Goal: Complete Application Form: Complete application form

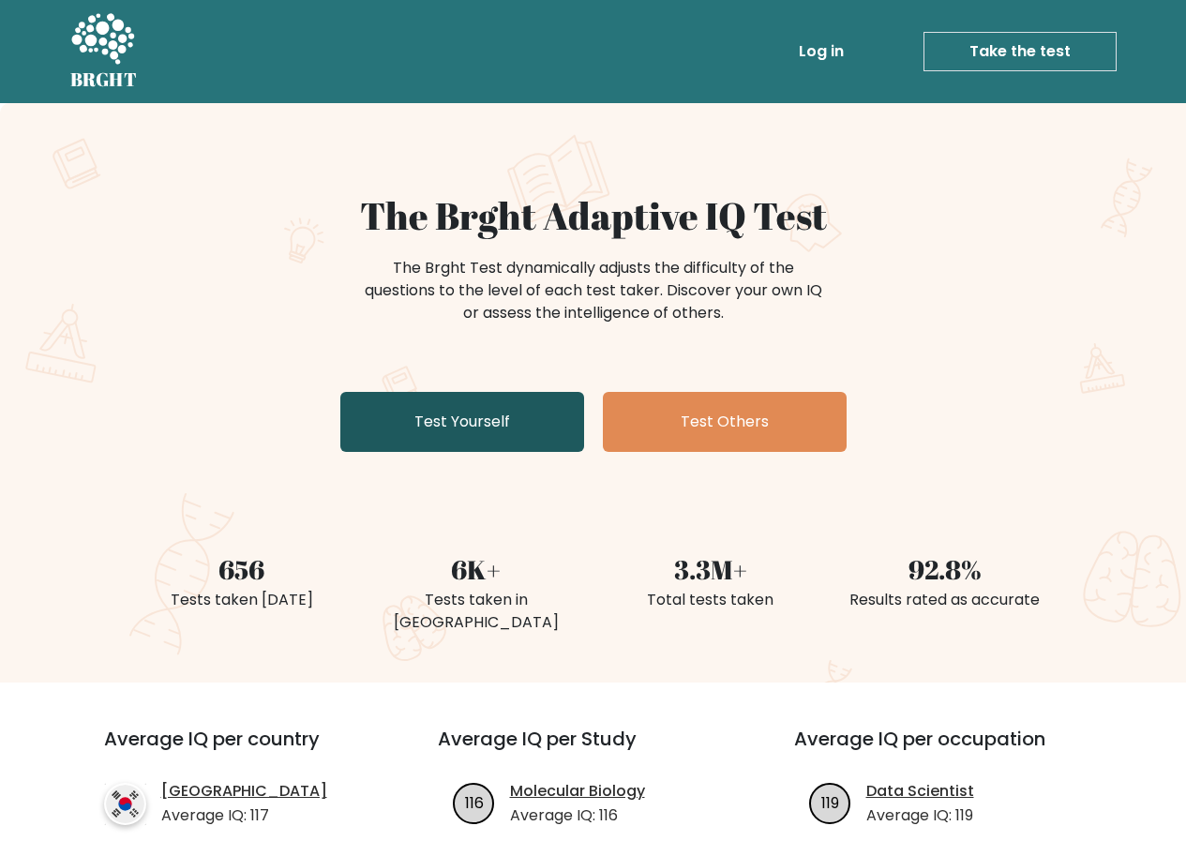
click at [509, 429] on link "Test Yourself" at bounding box center [462, 422] width 244 height 60
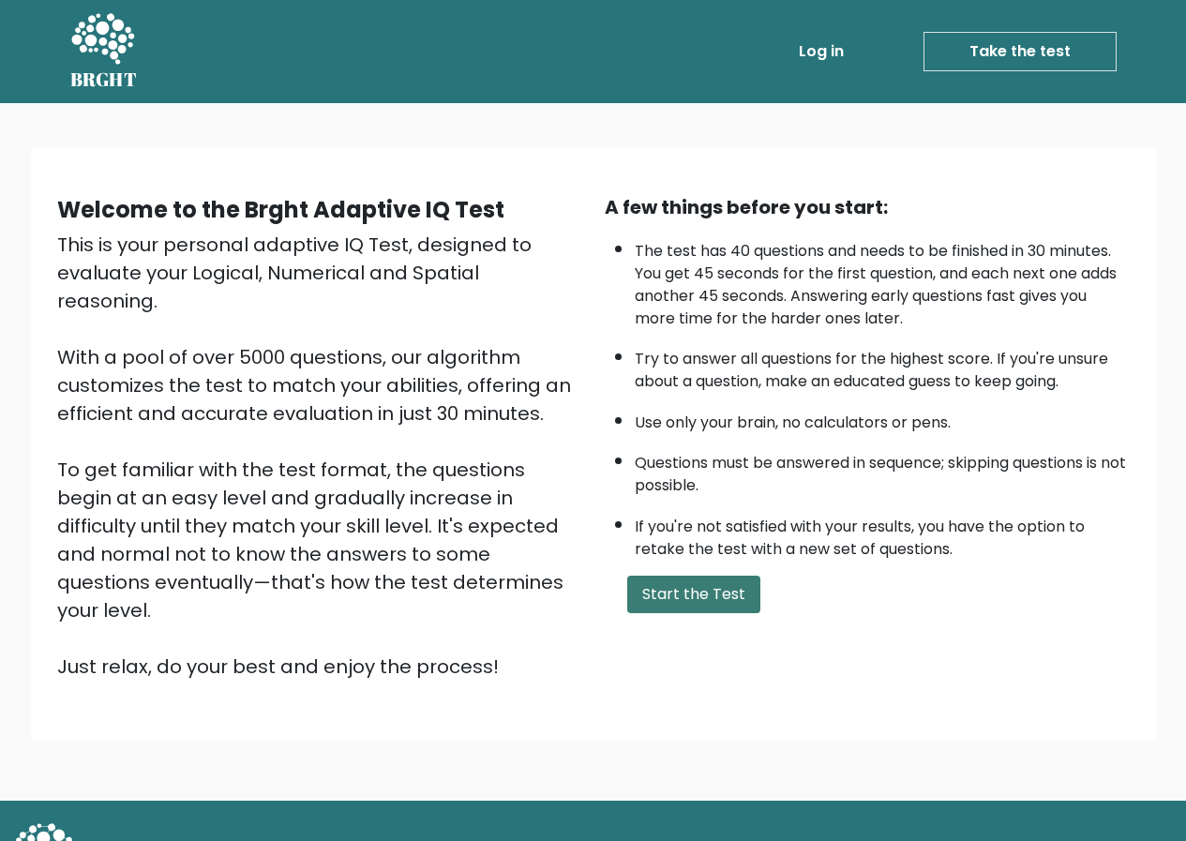
click at [719, 597] on button "Start the Test" at bounding box center [693, 595] width 133 height 38
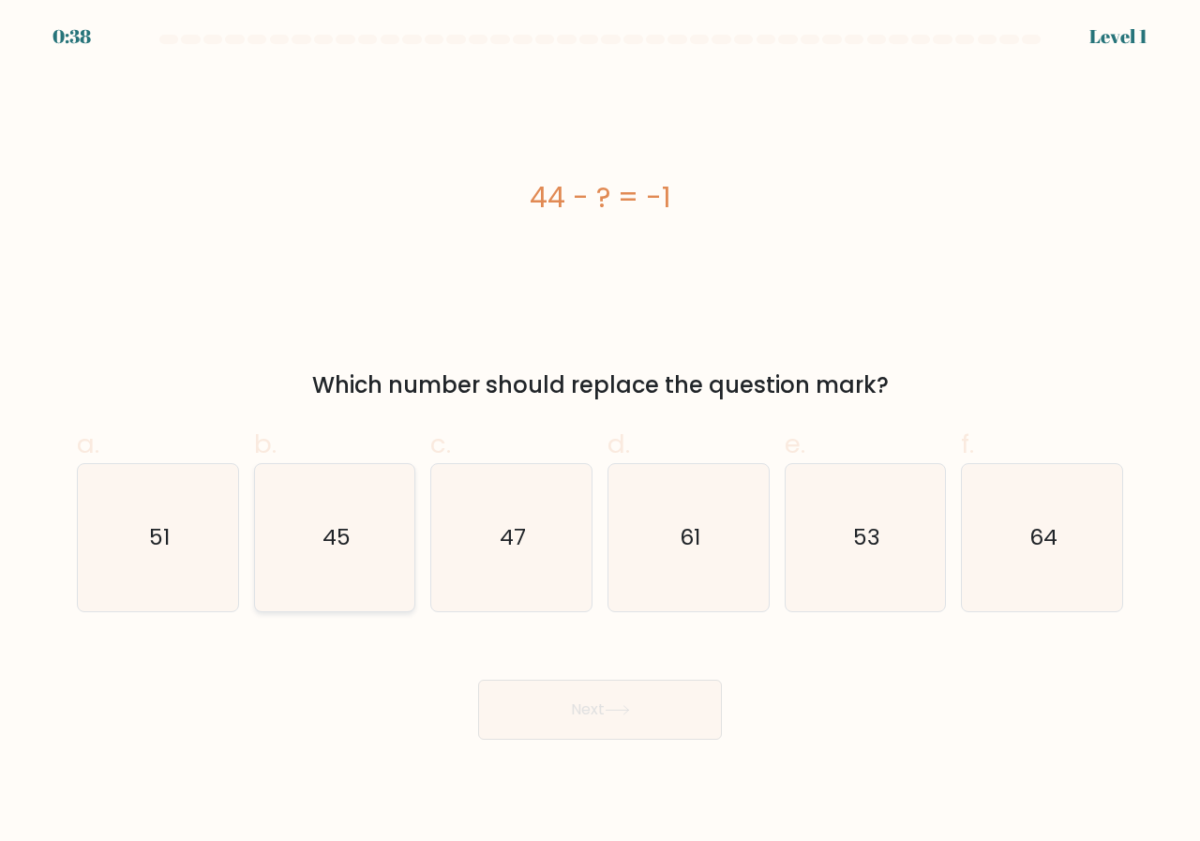
click at [317, 531] on icon "45" at bounding box center [335, 537] width 147 height 147
click at [600, 433] on input "b. 45" at bounding box center [600, 427] width 1 height 12
radio input "true"
click at [551, 711] on button "Next" at bounding box center [600, 710] width 244 height 60
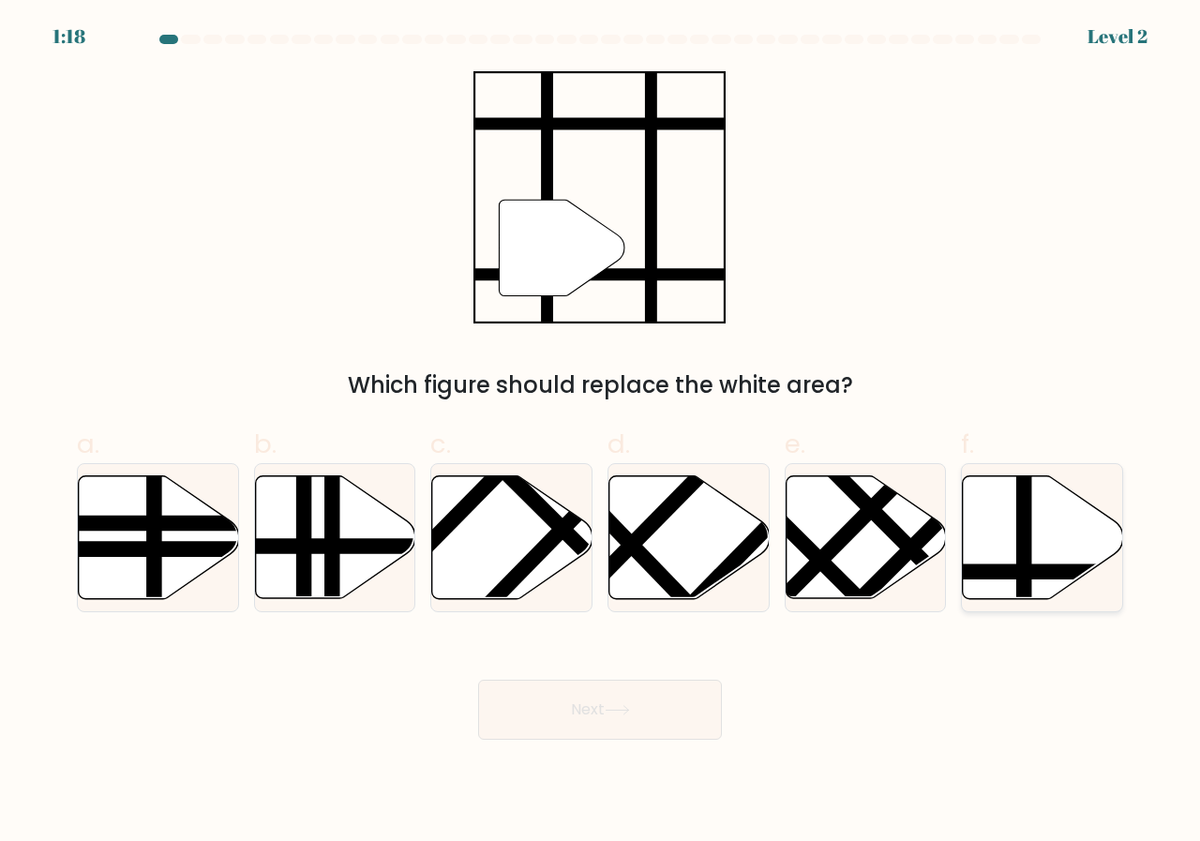
click at [1024, 541] on line at bounding box center [1024, 472] width 0 height 323
click at [601, 433] on input "f." at bounding box center [600, 427] width 1 height 12
radio input "true"
click at [699, 705] on button "Next" at bounding box center [600, 710] width 244 height 60
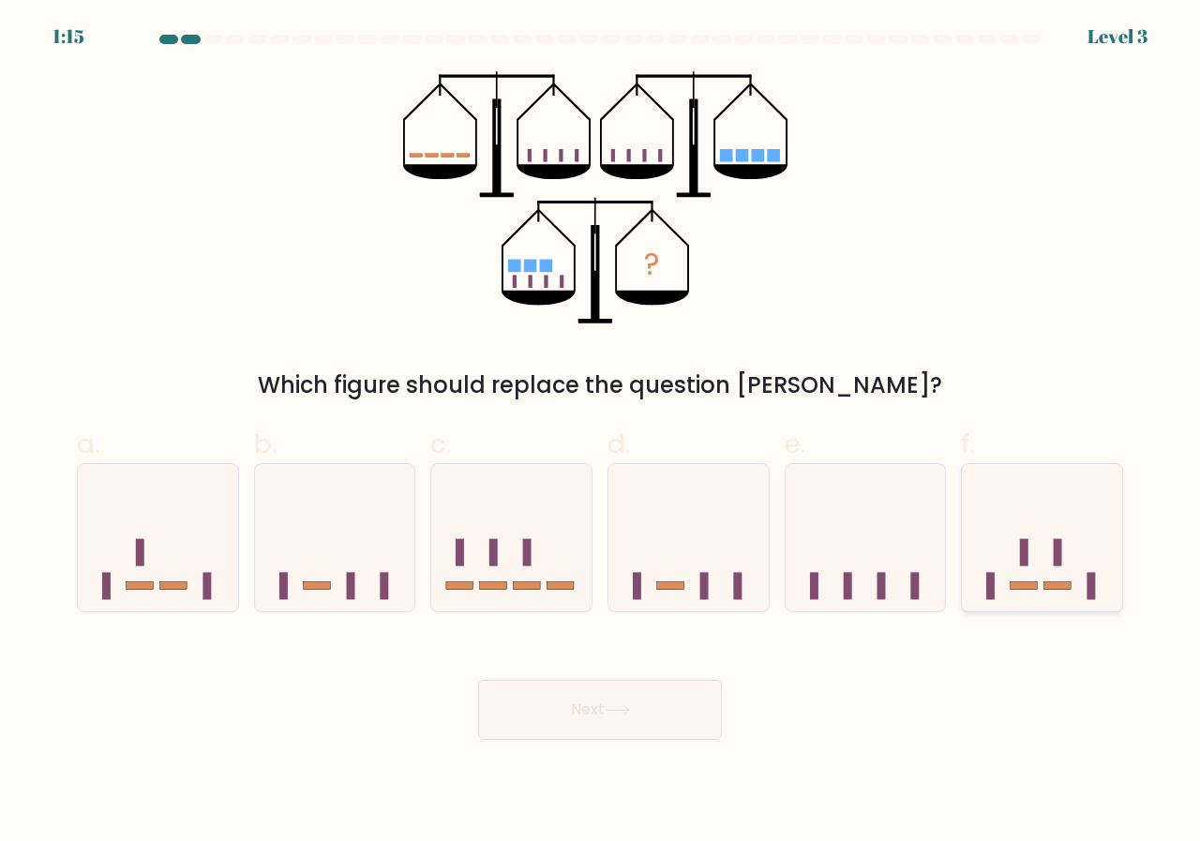
click at [1028, 572] on icon at bounding box center [1042, 538] width 160 height 132
click at [601, 433] on input "f." at bounding box center [600, 427] width 1 height 12
radio input "true"
click at [656, 713] on button "Next" at bounding box center [600, 710] width 244 height 60
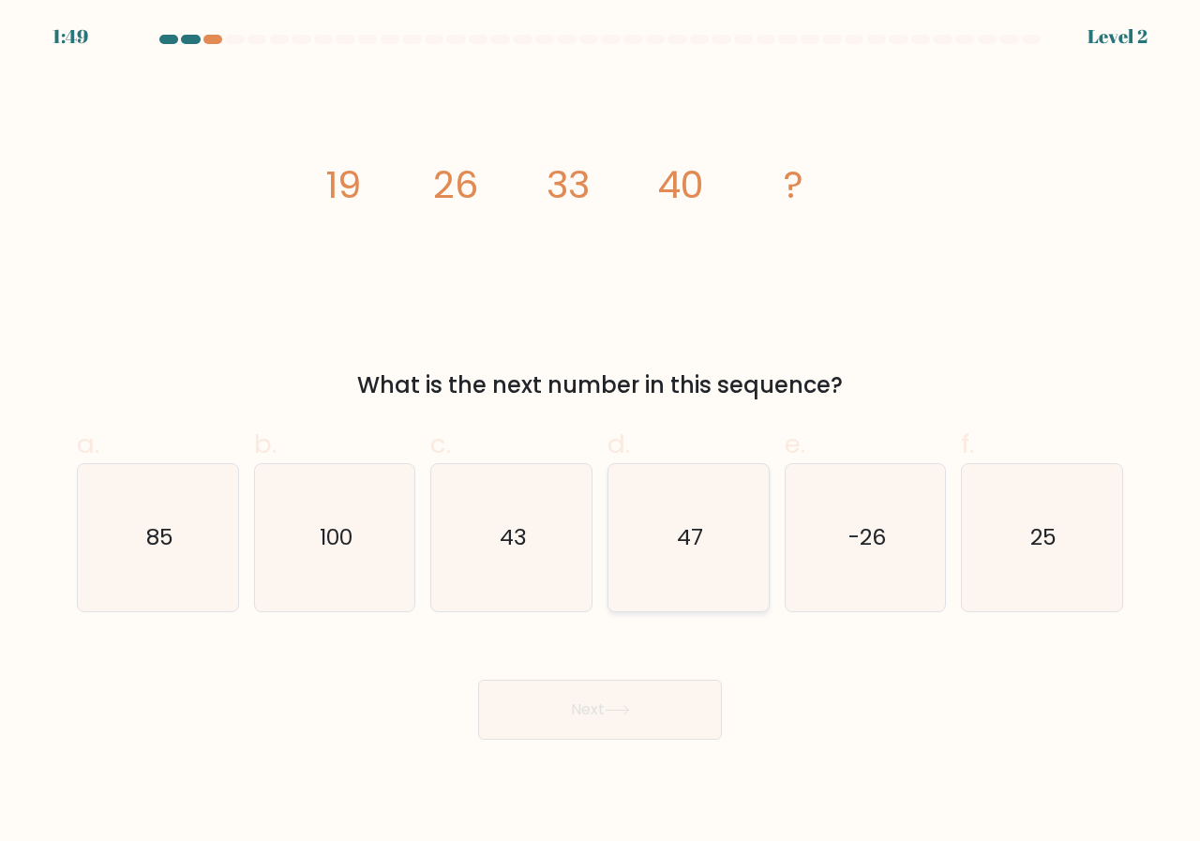
click at [690, 533] on text "47" at bounding box center [690, 537] width 26 height 31
click at [601, 433] on input "d. 47" at bounding box center [600, 427] width 1 height 12
radio input "true"
click at [615, 710] on icon at bounding box center [617, 710] width 25 height 10
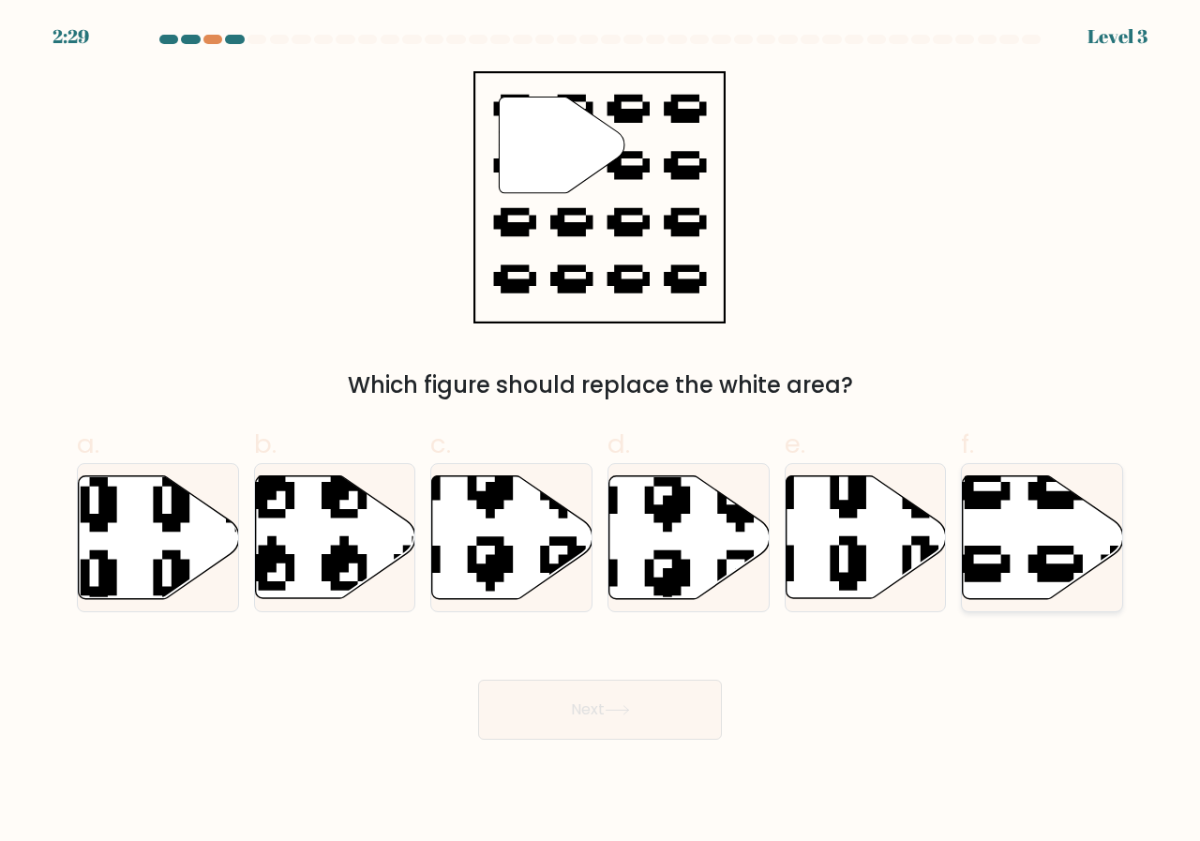
click at [1025, 529] on icon at bounding box center [1043, 537] width 160 height 123
click at [601, 433] on input "f." at bounding box center [600, 427] width 1 height 12
radio input "true"
click at [558, 713] on button "Next" at bounding box center [600, 710] width 244 height 60
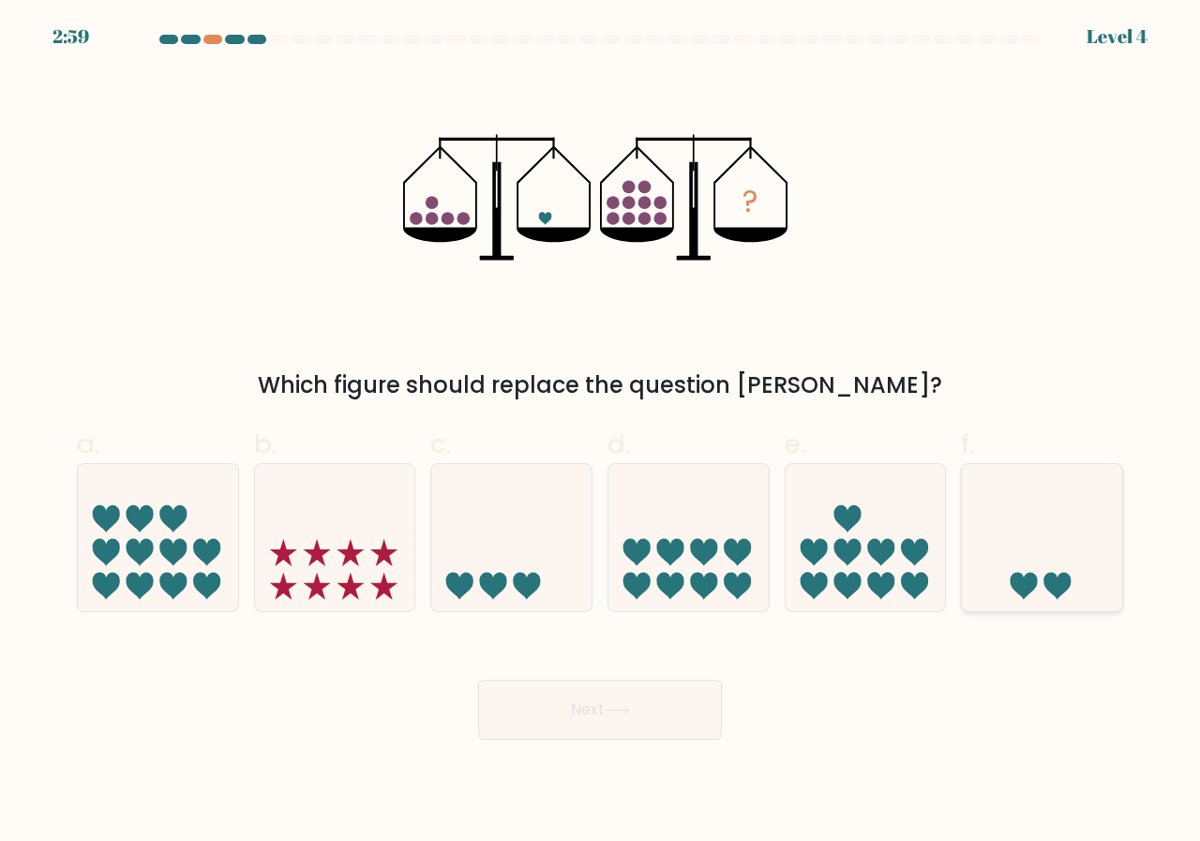
click at [1053, 499] on icon at bounding box center [1042, 538] width 160 height 132
click at [601, 433] on input "f." at bounding box center [600, 427] width 1 height 12
radio input "true"
click at [693, 699] on button "Next" at bounding box center [600, 710] width 244 height 60
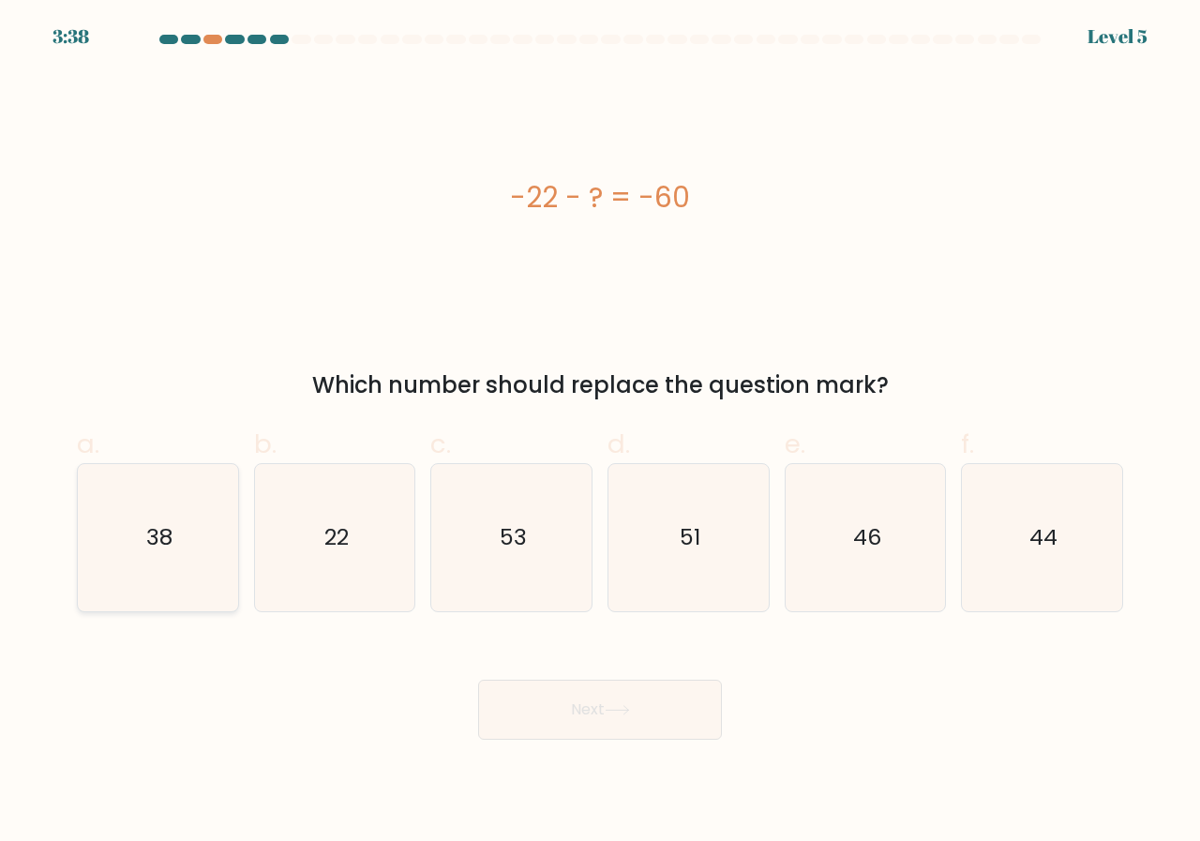
click at [161, 527] on text "38" at bounding box center [159, 537] width 26 height 31
click at [600, 433] on input "a. 38" at bounding box center [600, 427] width 1 height 12
radio input "true"
click at [635, 738] on button "Next" at bounding box center [600, 710] width 244 height 60
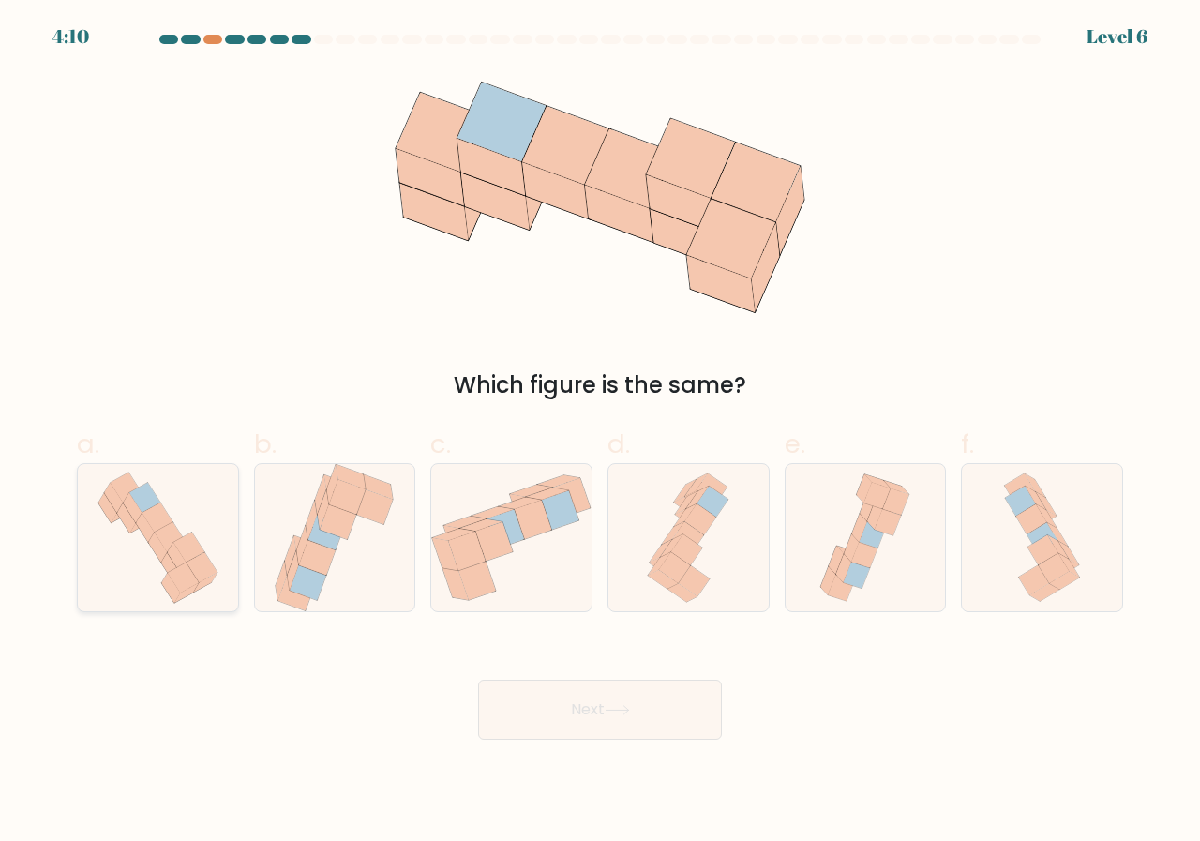
click at [213, 544] on icon at bounding box center [158, 537] width 140 height 147
click at [600, 433] on input "a." at bounding box center [600, 427] width 1 height 12
radio input "true"
click at [602, 714] on button "Next" at bounding box center [600, 710] width 244 height 60
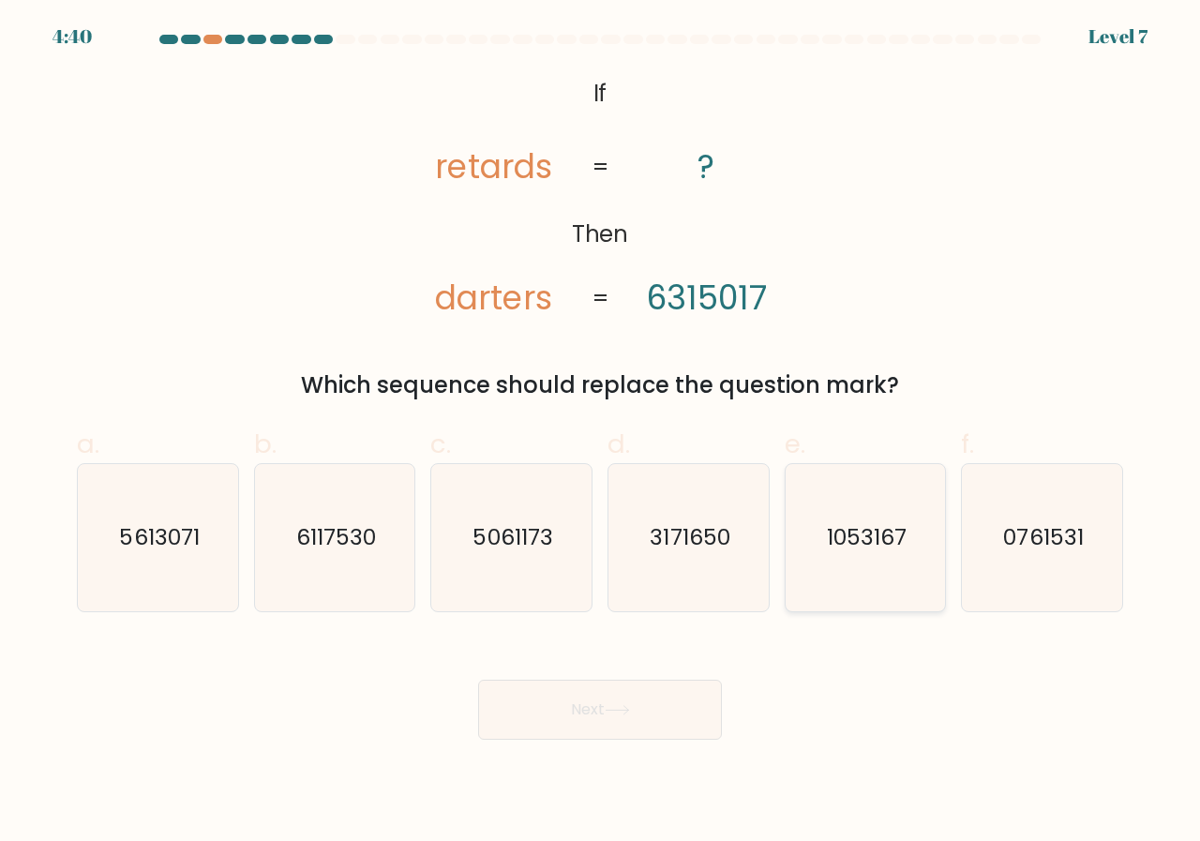
click at [863, 544] on text "1053167" at bounding box center [867, 537] width 80 height 31
click at [601, 433] on input "e. 1053167" at bounding box center [600, 427] width 1 height 12
radio input "true"
click at [669, 701] on button "Next" at bounding box center [600, 710] width 244 height 60
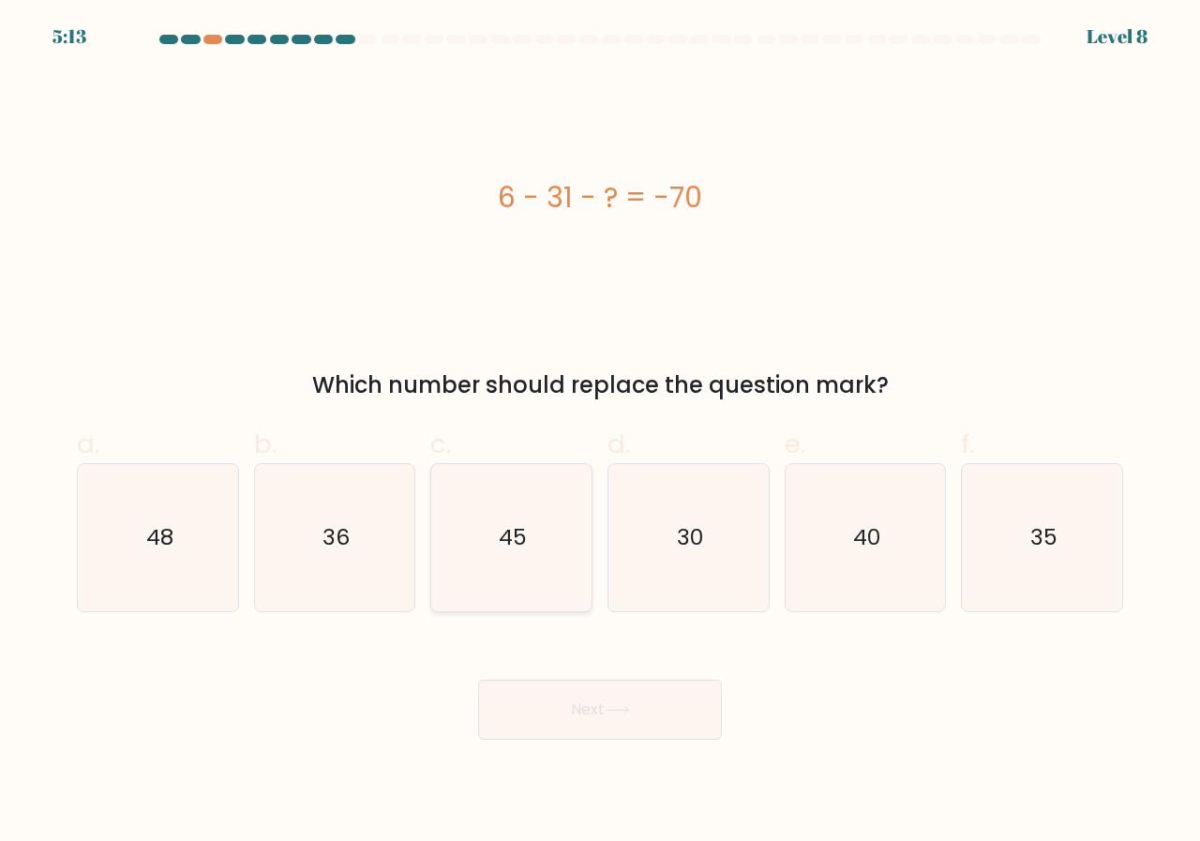
click at [519, 556] on icon "45" at bounding box center [511, 537] width 147 height 147
click at [600, 433] on input "c. 45" at bounding box center [600, 427] width 1 height 12
radio input "true"
click at [624, 720] on button "Next" at bounding box center [600, 710] width 244 height 60
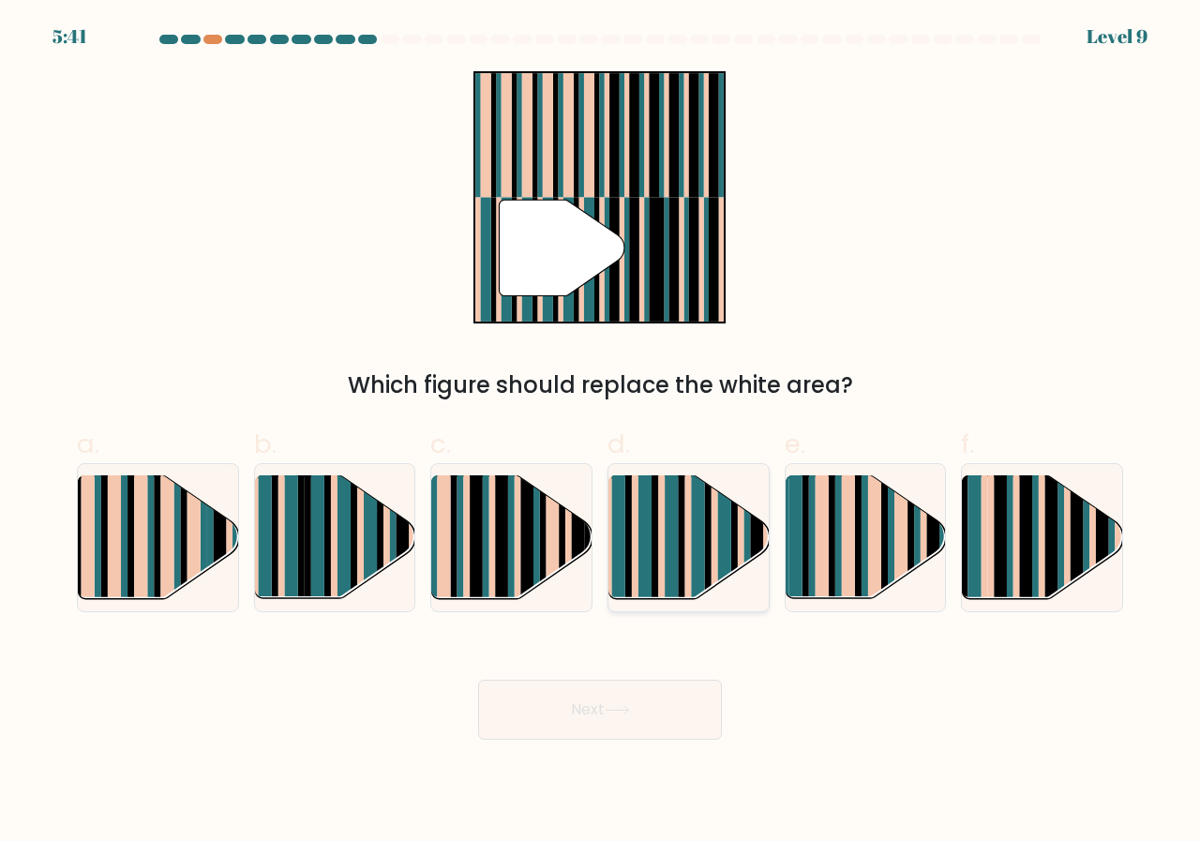
click at [669, 560] on rect at bounding box center [671, 552] width 13 height 158
click at [601, 433] on input "d." at bounding box center [600, 427] width 1 height 12
radio input "true"
click at [634, 700] on button "Next" at bounding box center [600, 710] width 244 height 60
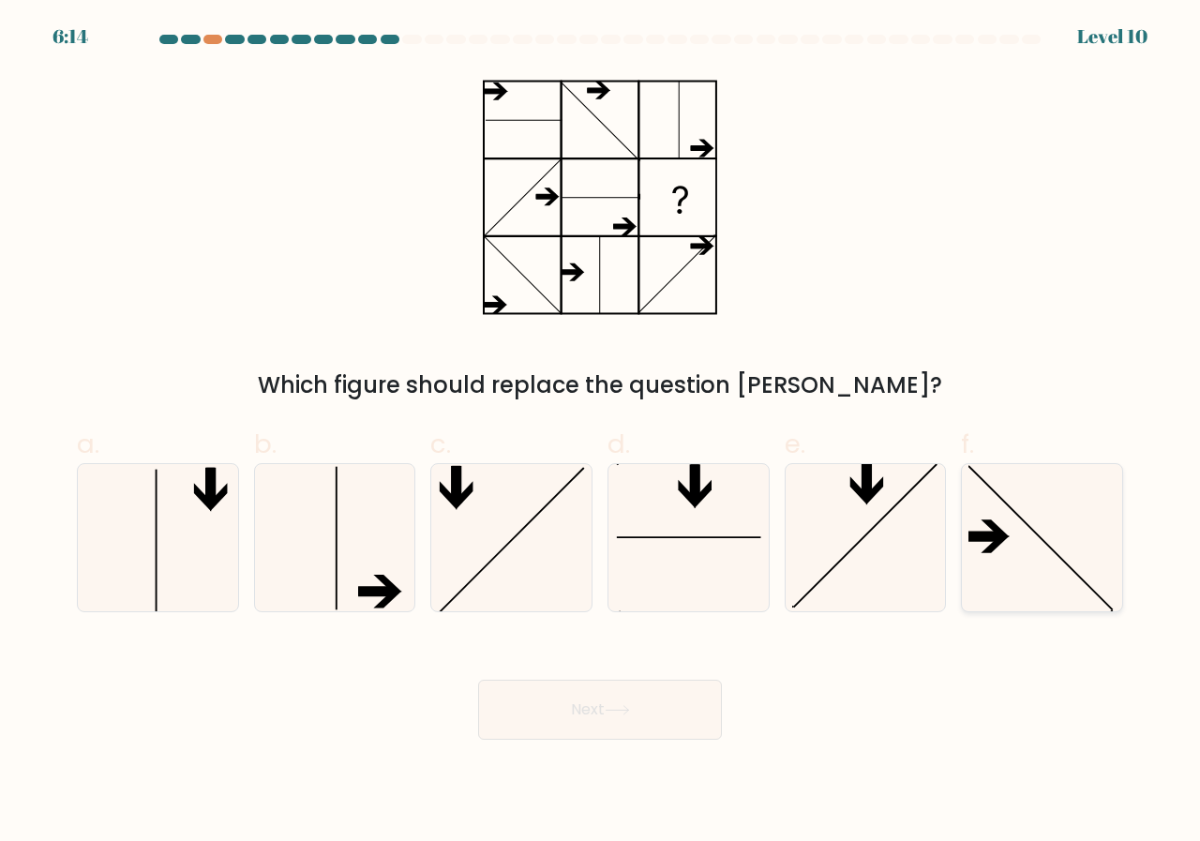
click at [1004, 518] on icon at bounding box center [1041, 537] width 147 height 147
click at [601, 433] on input "f." at bounding box center [600, 427] width 1 height 12
radio input "true"
click at [652, 720] on button "Next" at bounding box center [600, 710] width 244 height 60
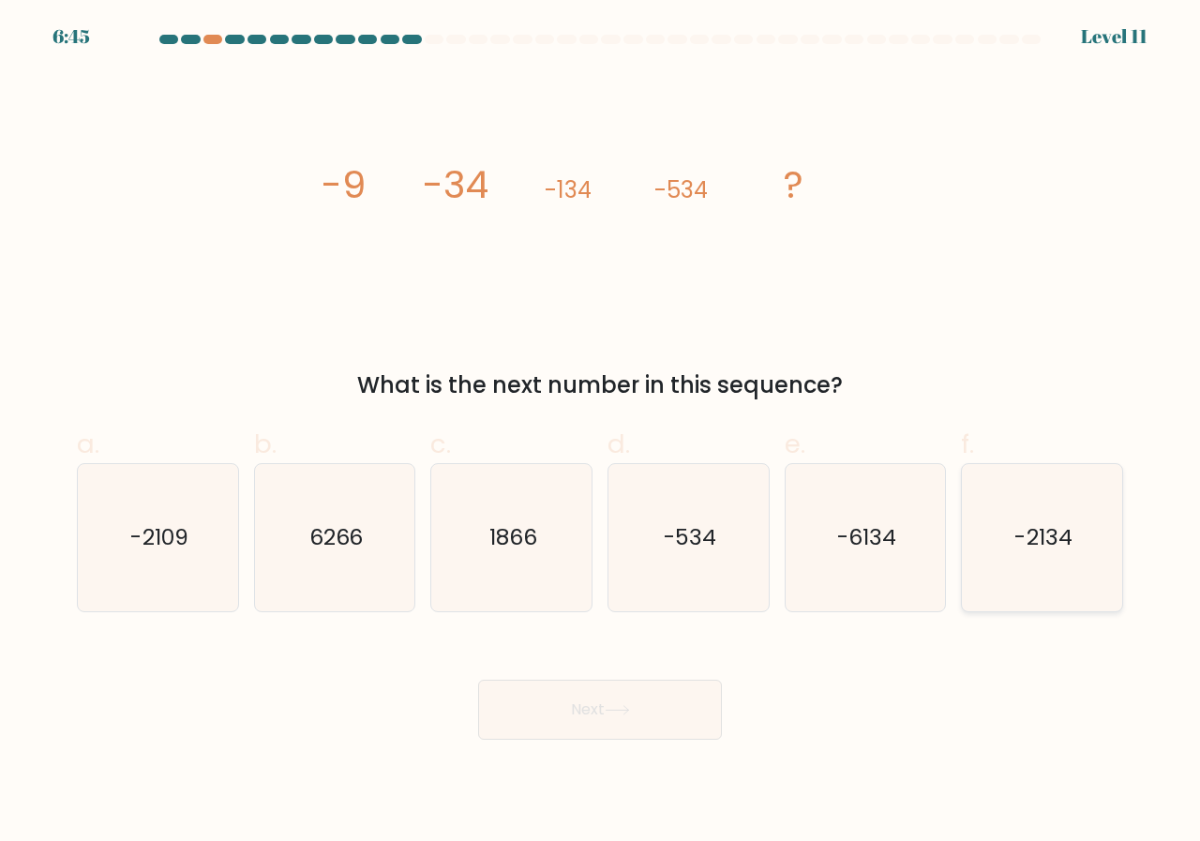
click at [1028, 518] on icon "-2134" at bounding box center [1041, 537] width 147 height 147
click at [601, 433] on input "f. -2134" at bounding box center [600, 427] width 1 height 12
radio input "true"
click at [648, 698] on button "Next" at bounding box center [600, 710] width 244 height 60
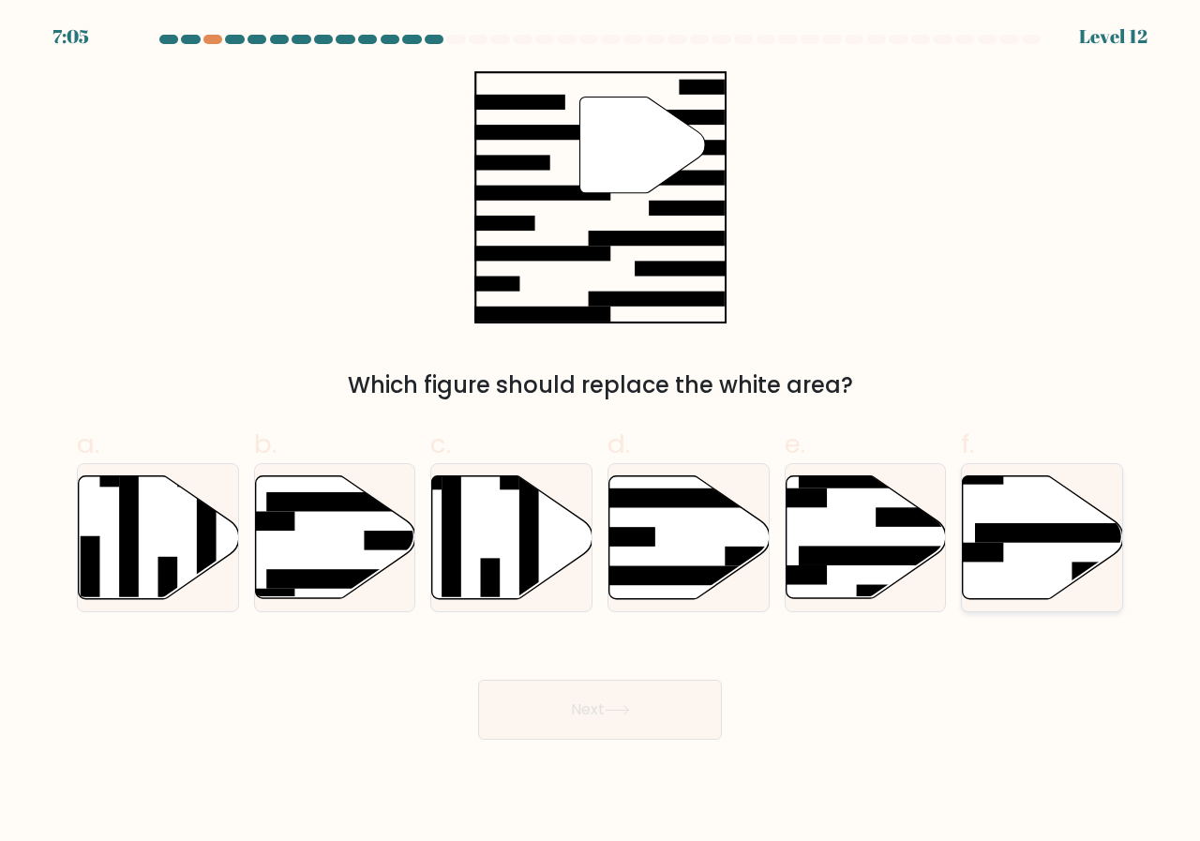
click at [1042, 540] on rect at bounding box center [1062, 533] width 174 height 20
click at [601, 433] on input "f." at bounding box center [600, 427] width 1 height 12
radio input "true"
click at [598, 700] on button "Next" at bounding box center [600, 710] width 244 height 60
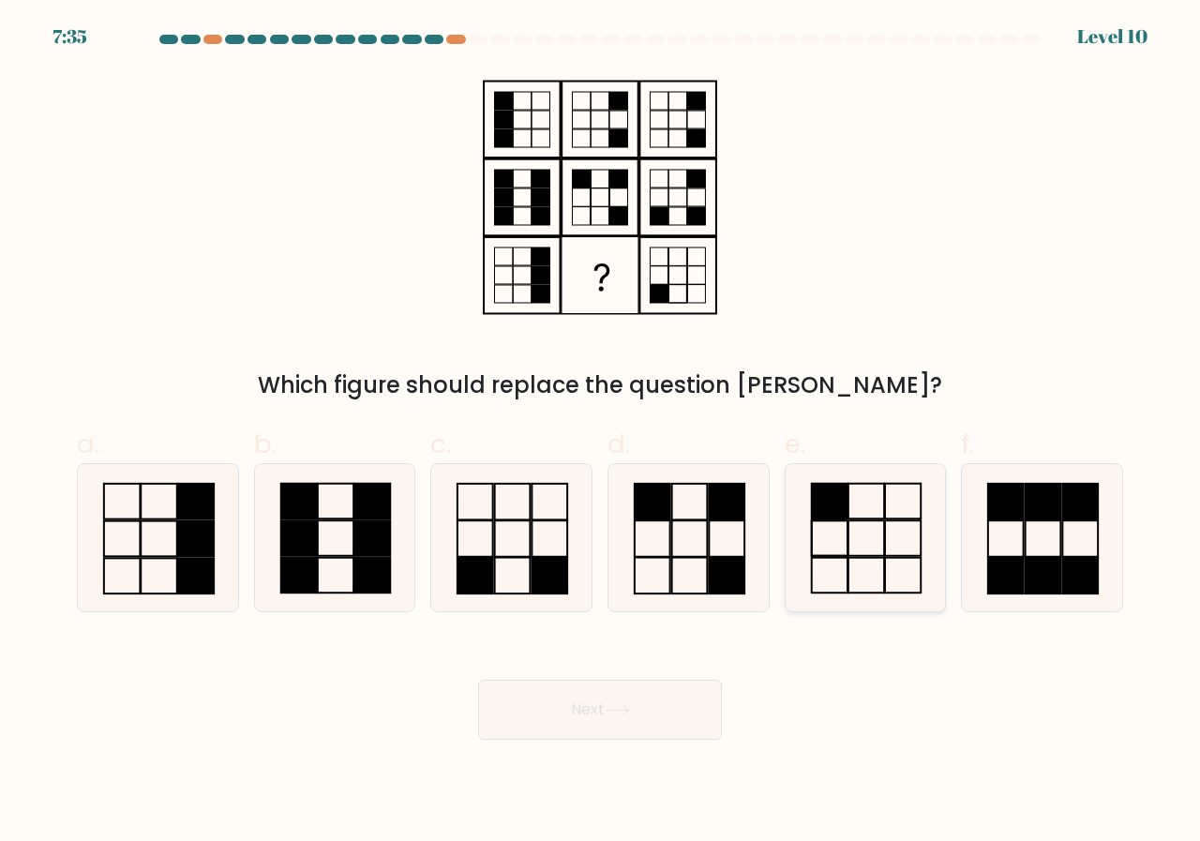
drag, startPoint x: 1038, startPoint y: 518, endPoint x: 942, endPoint y: 512, distance: 95.8
click at [998, 512] on icon at bounding box center [1041, 537] width 147 height 147
click at [601, 433] on input "f." at bounding box center [600, 427] width 1 height 12
radio input "true"
click at [611, 712] on icon at bounding box center [617, 710] width 25 height 10
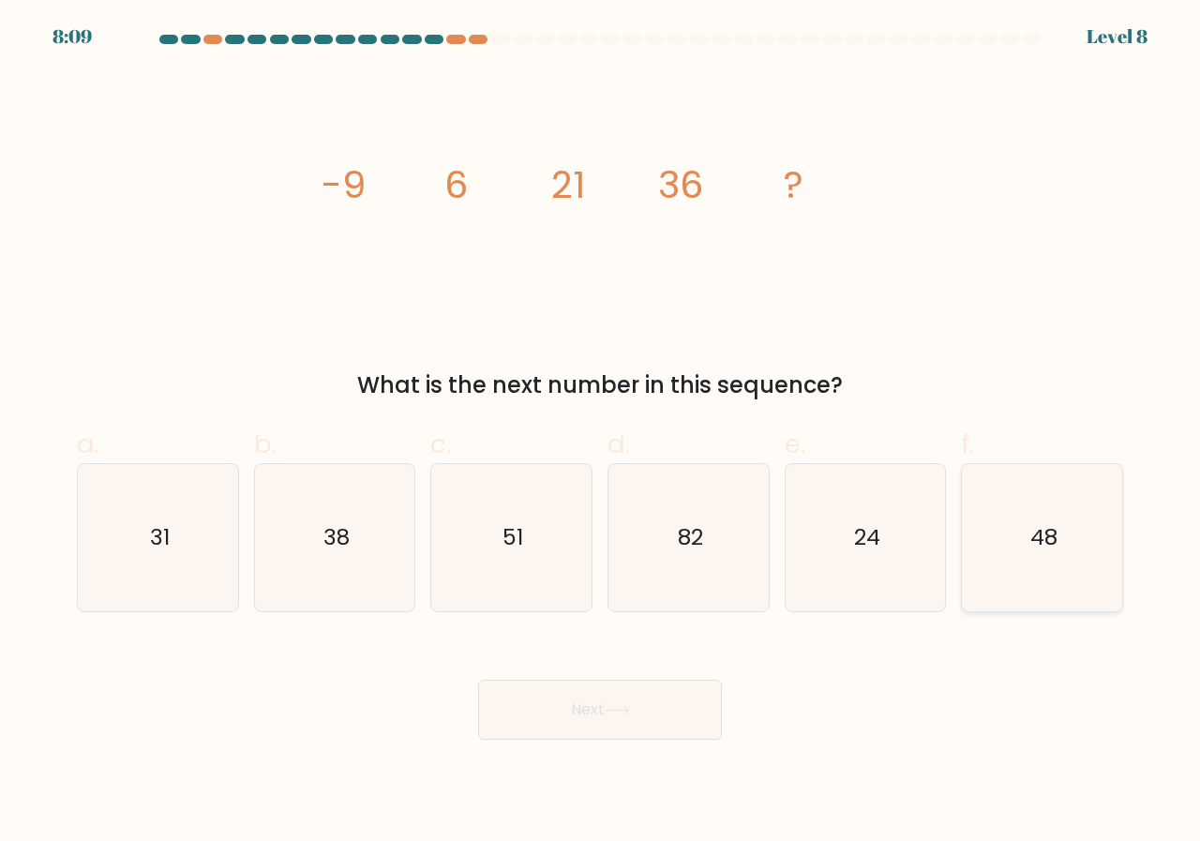
drag, startPoint x: 1073, startPoint y: 555, endPoint x: 1056, endPoint y: 560, distance: 17.5
click at [1069, 556] on icon "48" at bounding box center [1041, 537] width 147 height 147
click at [601, 433] on input "f. 48" at bounding box center [600, 427] width 1 height 12
radio input "true"
click at [668, 709] on button "Next" at bounding box center [600, 710] width 244 height 60
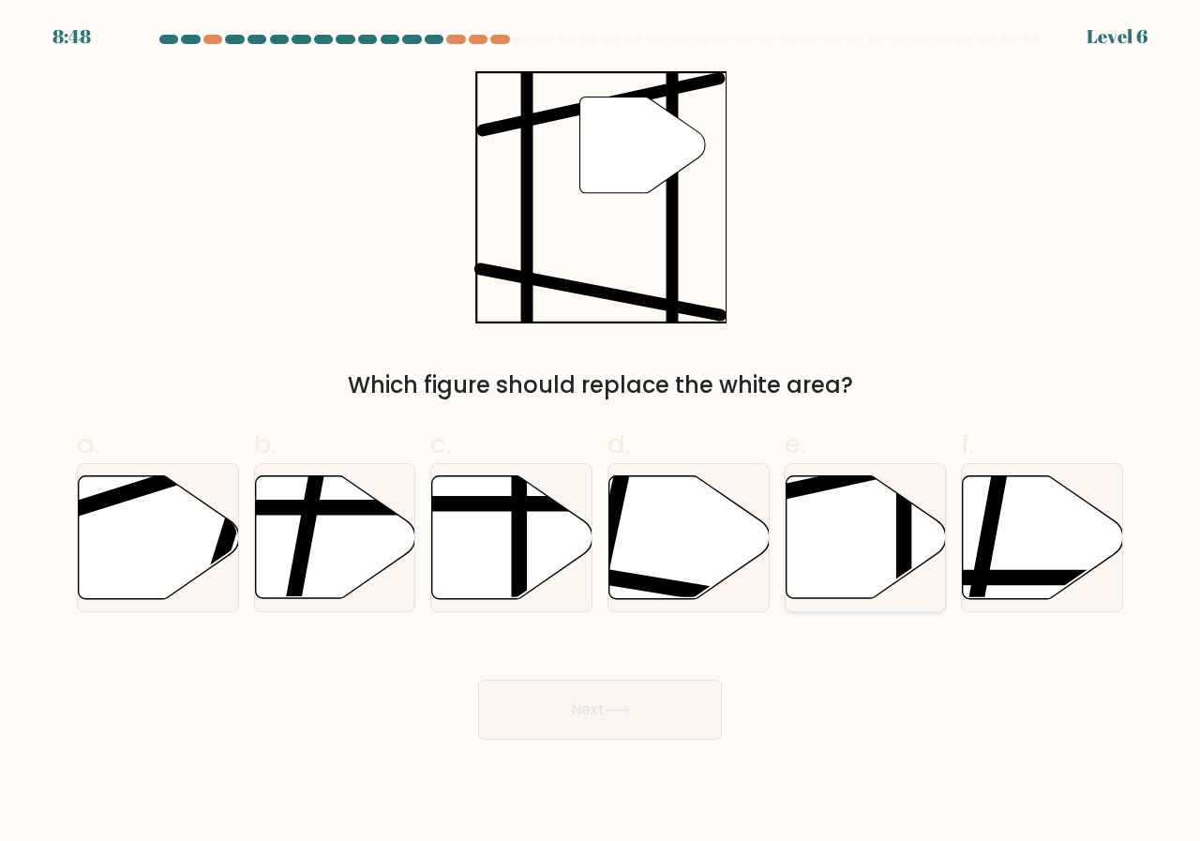
click at [838, 528] on icon at bounding box center [866, 537] width 160 height 123
click at [601, 433] on input "e." at bounding box center [600, 427] width 1 height 12
radio input "true"
click at [610, 718] on button "Next" at bounding box center [600, 710] width 244 height 60
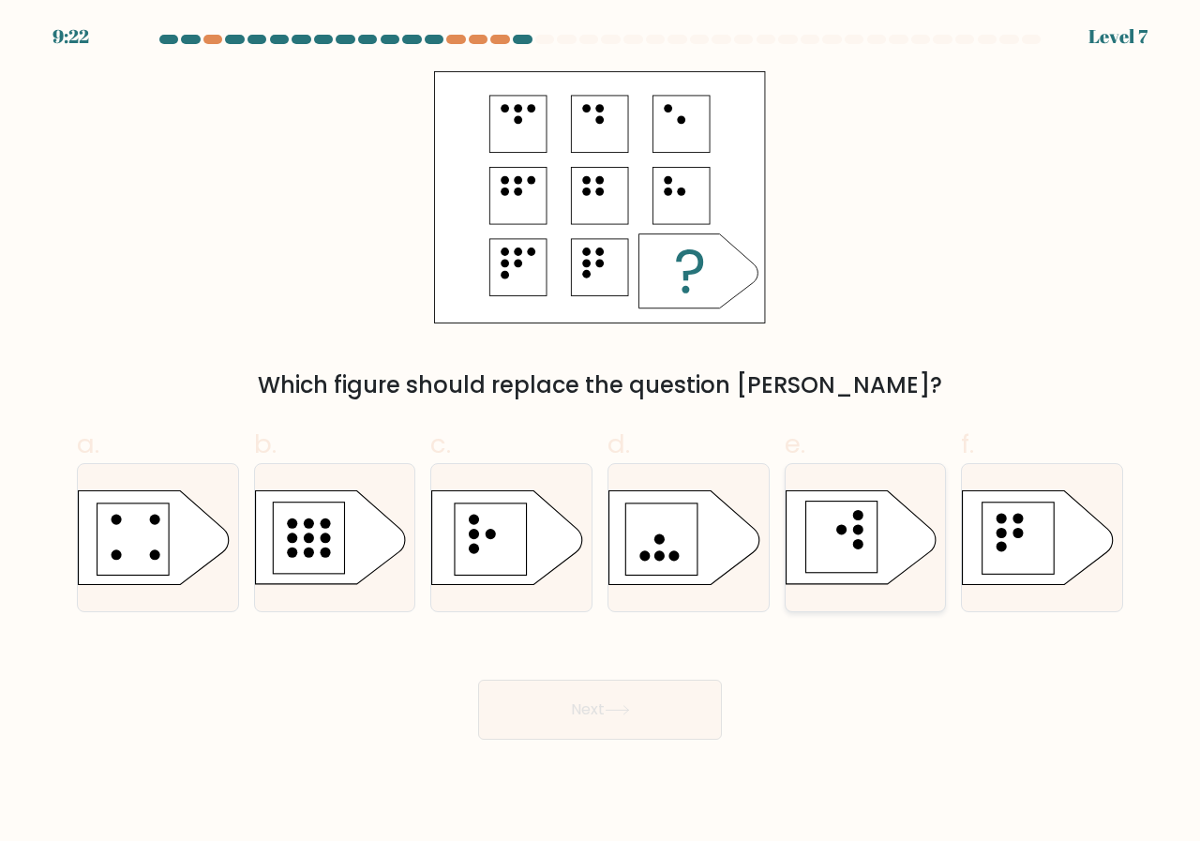
click at [811, 563] on rect at bounding box center [840, 537] width 71 height 71
click at [601, 433] on input "e." at bounding box center [600, 427] width 1 height 12
radio input "true"
click at [522, 727] on button "Next" at bounding box center [600, 710] width 244 height 60
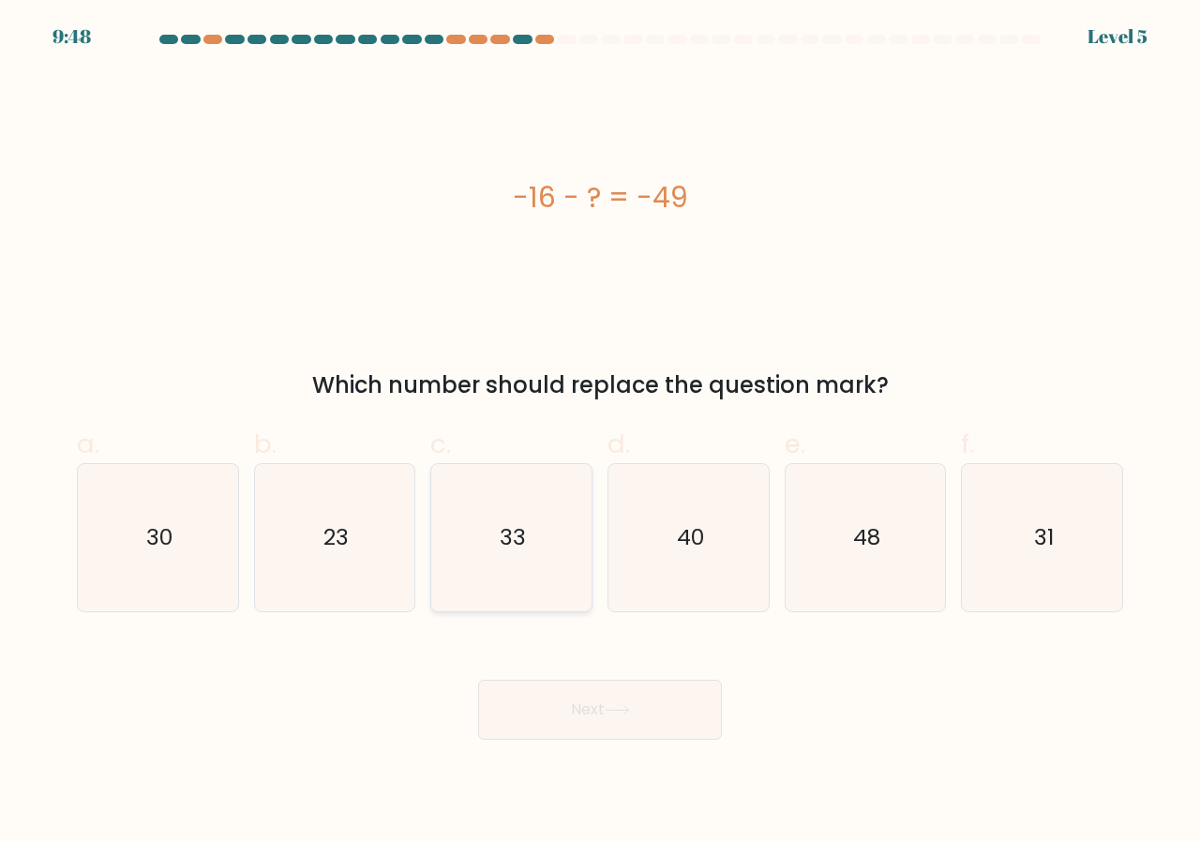
click at [486, 574] on icon "33" at bounding box center [511, 537] width 147 height 147
click at [600, 433] on input "c. 33" at bounding box center [600, 427] width 1 height 12
radio input "true"
click at [577, 712] on button "Next" at bounding box center [600, 710] width 244 height 60
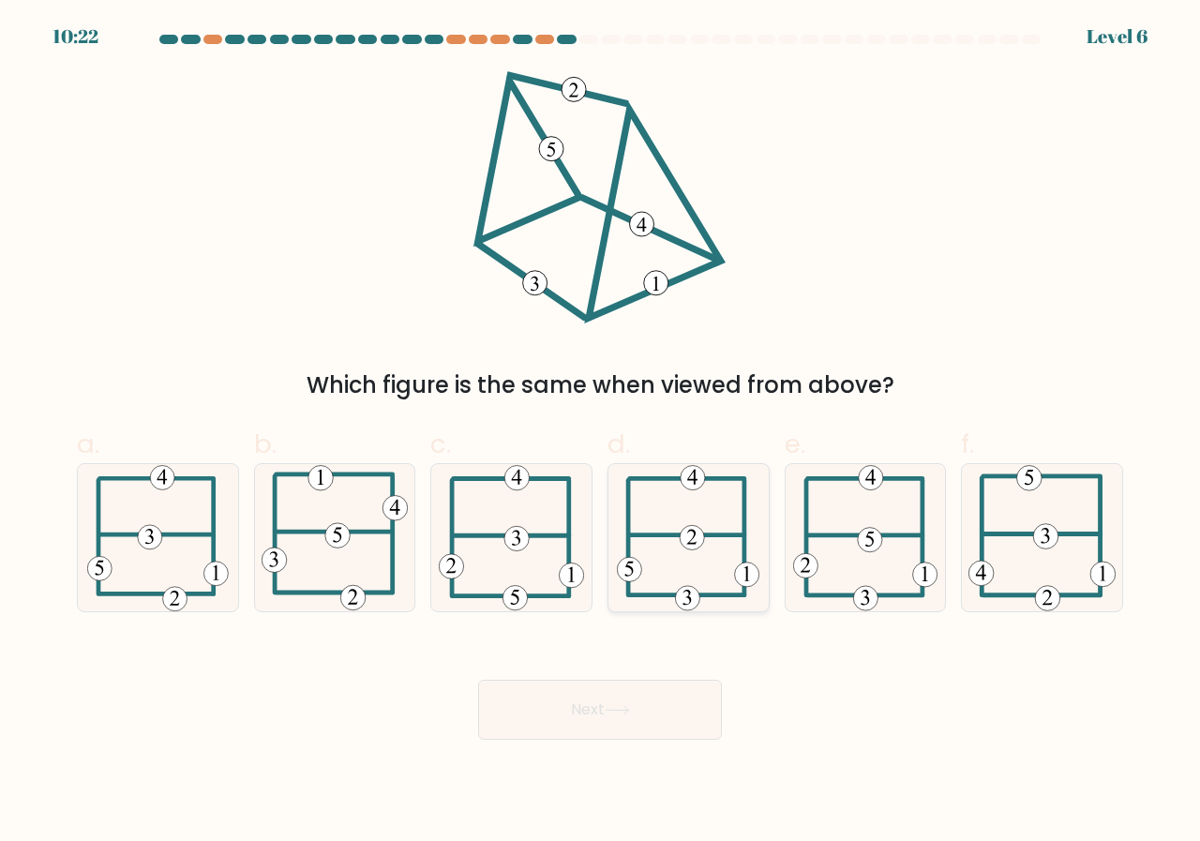
click at [652, 551] on icon at bounding box center [688, 537] width 143 height 147
click at [601, 433] on input "d." at bounding box center [600, 427] width 1 height 12
radio input "true"
drag, startPoint x: 630, startPoint y: 728, endPoint x: 629, endPoint y: 716, distance: 11.3
click at [629, 719] on button "Next" at bounding box center [600, 710] width 244 height 60
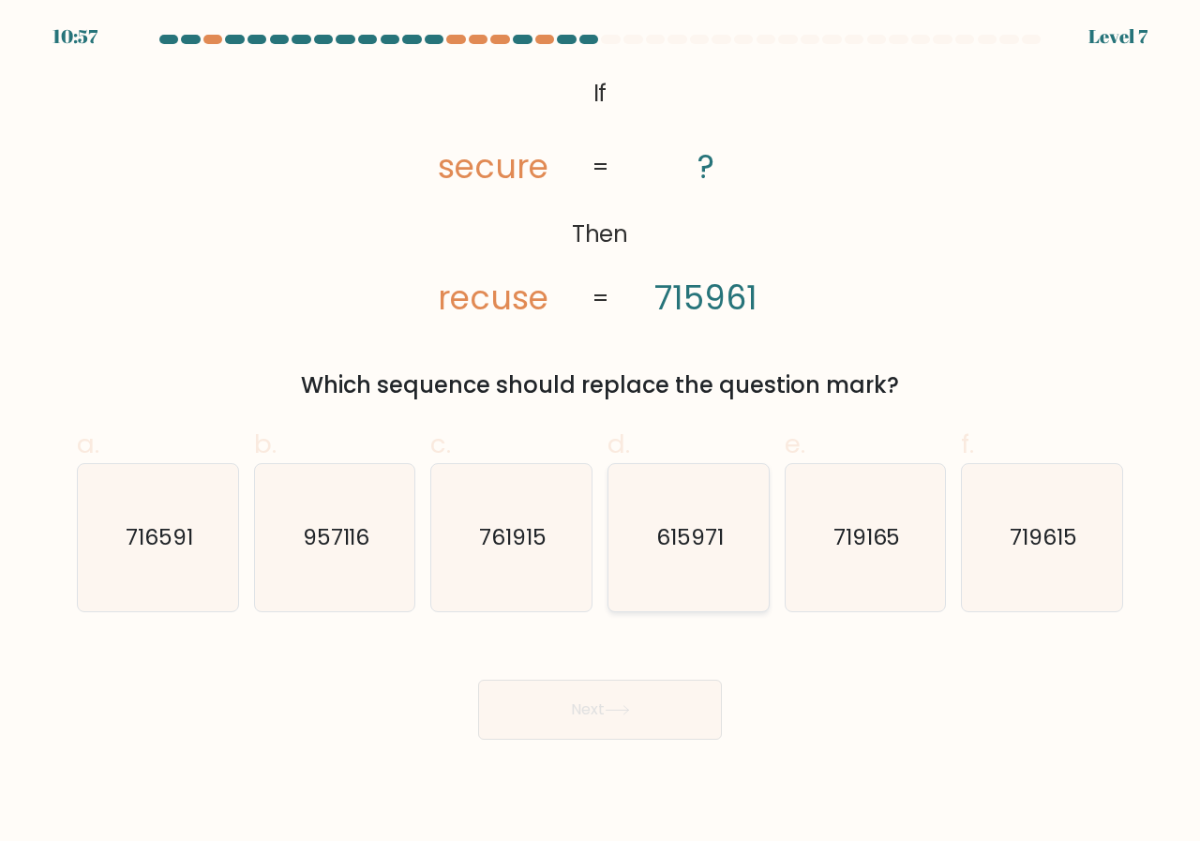
click at [642, 510] on icon "615971" at bounding box center [688, 537] width 147 height 147
click at [601, 433] on input "d. 615971" at bounding box center [600, 427] width 1 height 12
radio input "true"
click at [585, 695] on button "Next" at bounding box center [600, 710] width 244 height 60
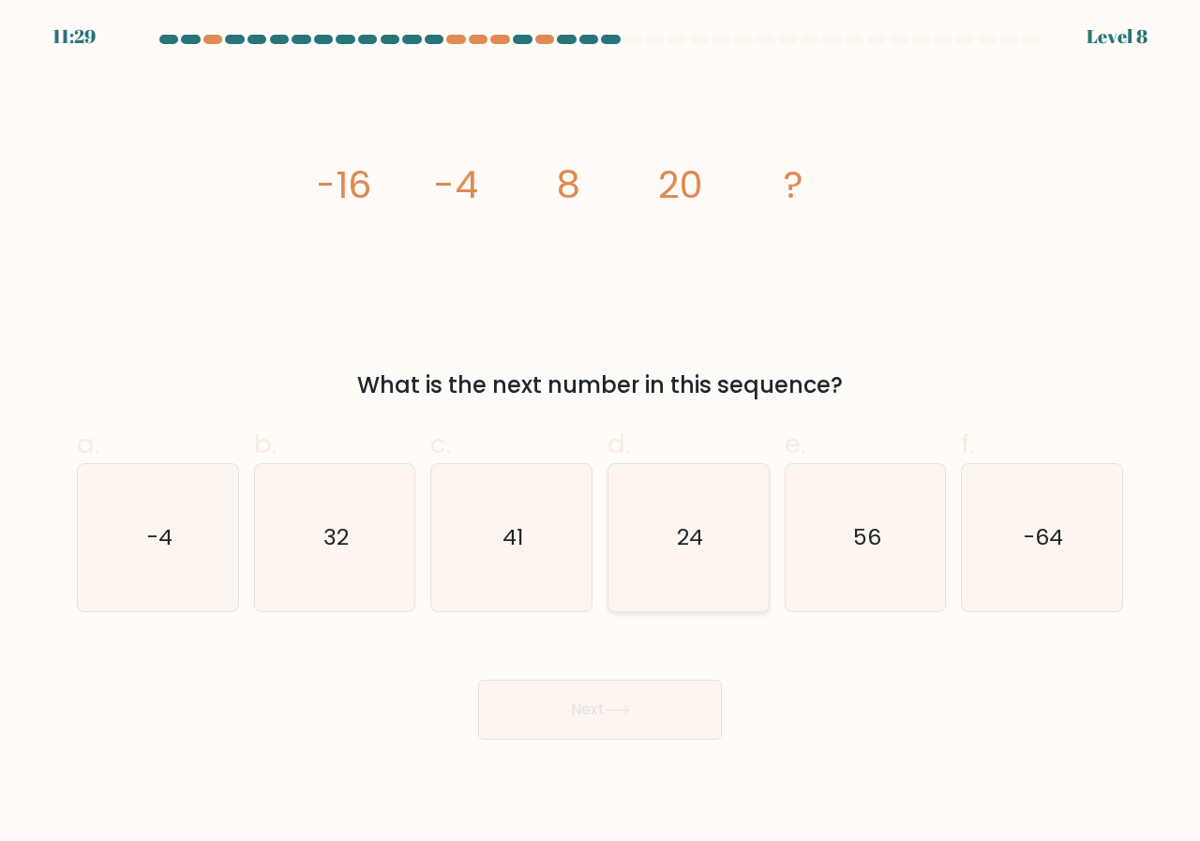
click at [674, 543] on icon "24" at bounding box center [688, 537] width 147 height 147
click at [601, 433] on input "d. 24" at bounding box center [600, 427] width 1 height 12
radio input "true"
click at [638, 710] on button "Next" at bounding box center [600, 710] width 244 height 60
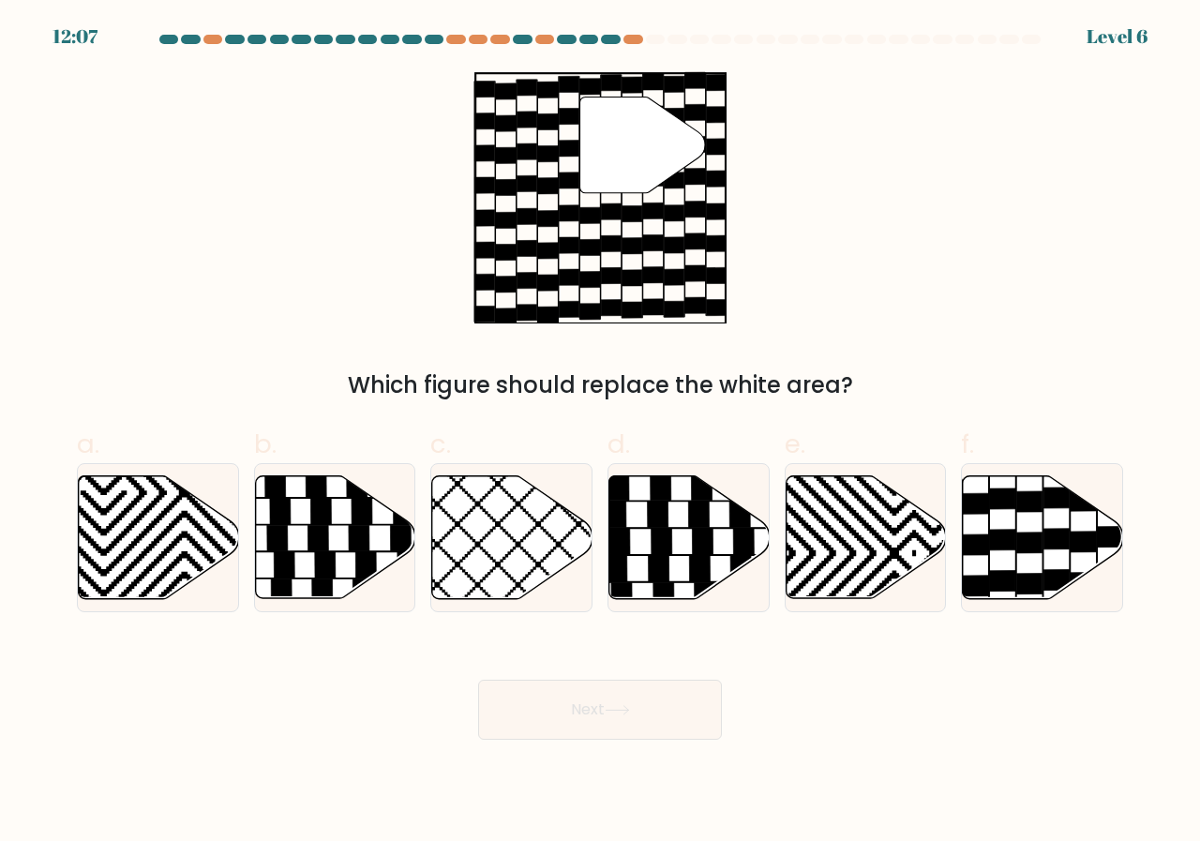
drag, startPoint x: 1021, startPoint y: 519, endPoint x: 858, endPoint y: 622, distance: 192.5
click at [1020, 520] on icon at bounding box center [1043, 537] width 160 height 123
click at [601, 433] on input "f." at bounding box center [600, 427] width 1 height 12
radio input "true"
click at [682, 698] on button "Next" at bounding box center [600, 710] width 244 height 60
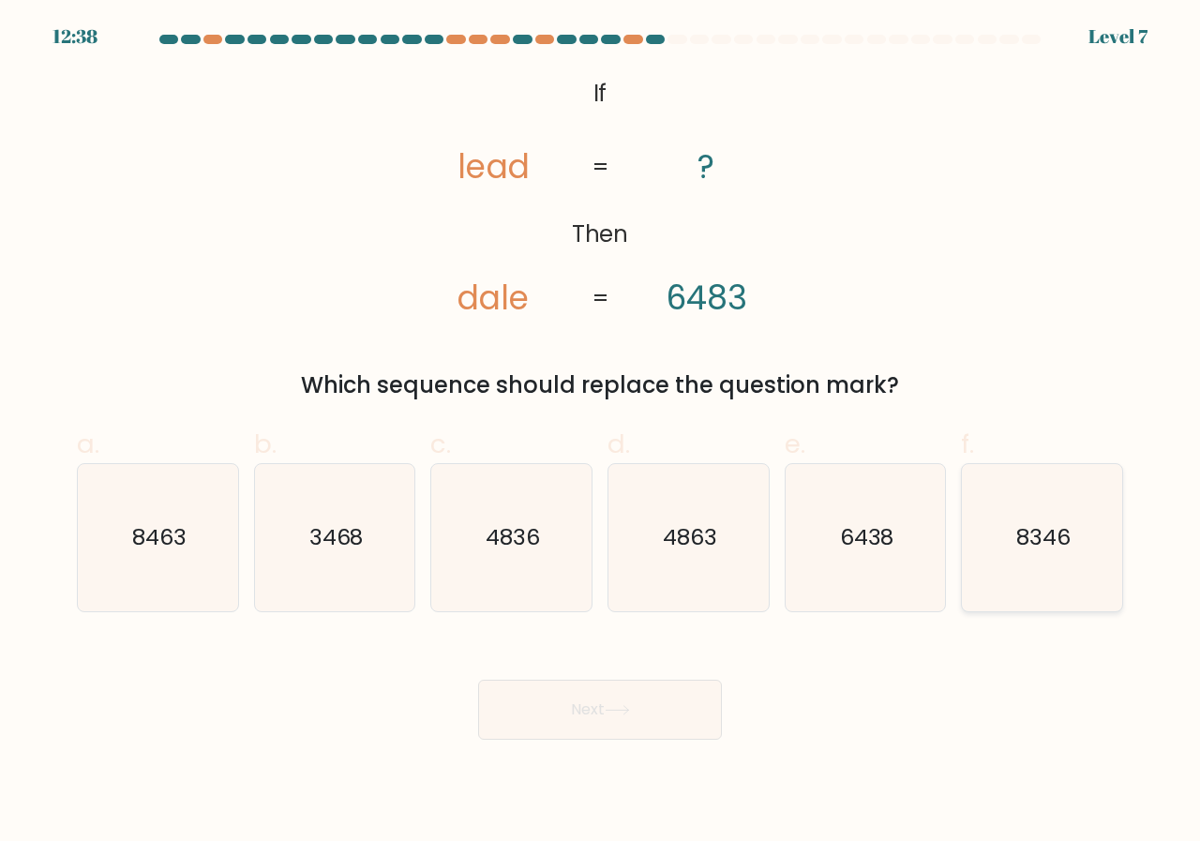
click at [1055, 549] on text "8346" at bounding box center [1043, 537] width 54 height 31
click at [601, 433] on input "f. 8346" at bounding box center [600, 427] width 1 height 12
radio input "true"
click at [675, 721] on button "Next" at bounding box center [600, 710] width 244 height 60
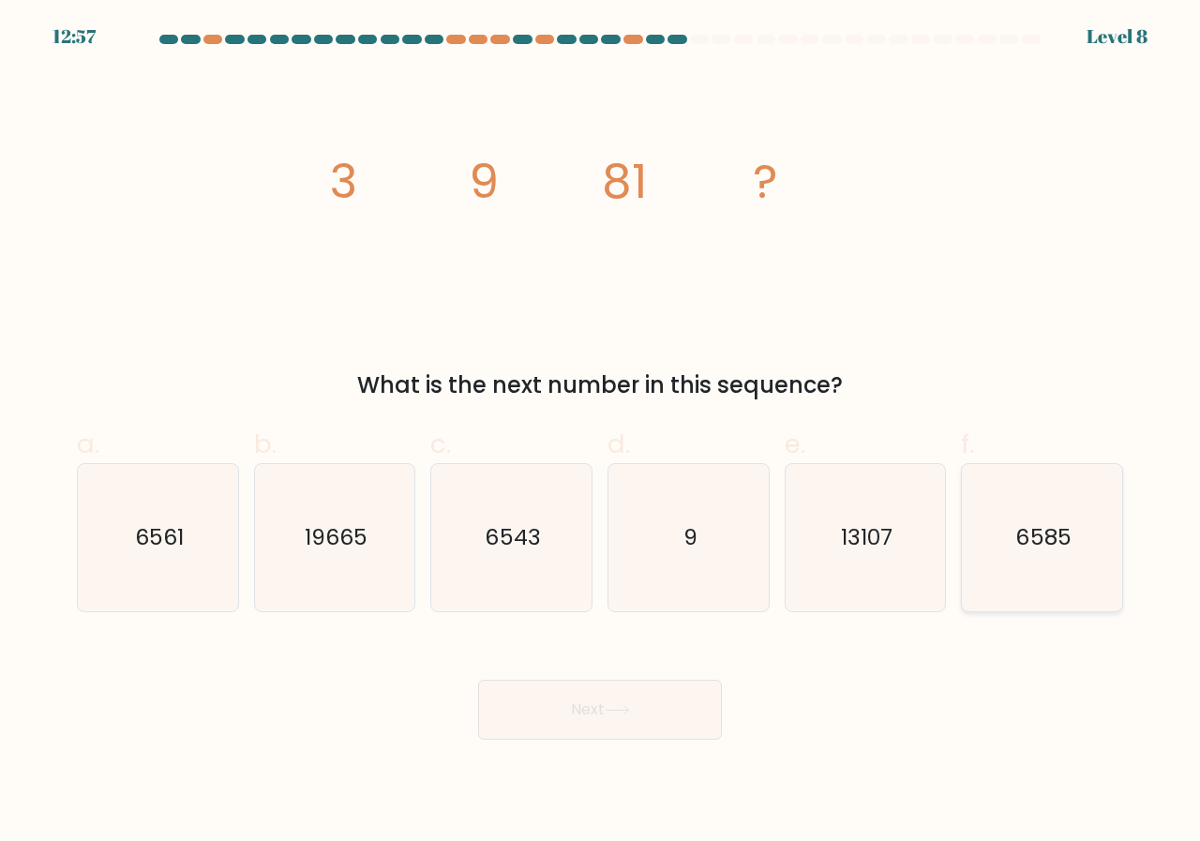
click at [1036, 488] on icon "6585" at bounding box center [1041, 537] width 147 height 147
click at [601, 433] on input "f. 6585" at bounding box center [600, 427] width 1 height 12
radio input "true"
click at [129, 558] on icon "6561" at bounding box center [157, 537] width 147 height 147
click at [600, 433] on input "a. 6561" at bounding box center [600, 427] width 1 height 12
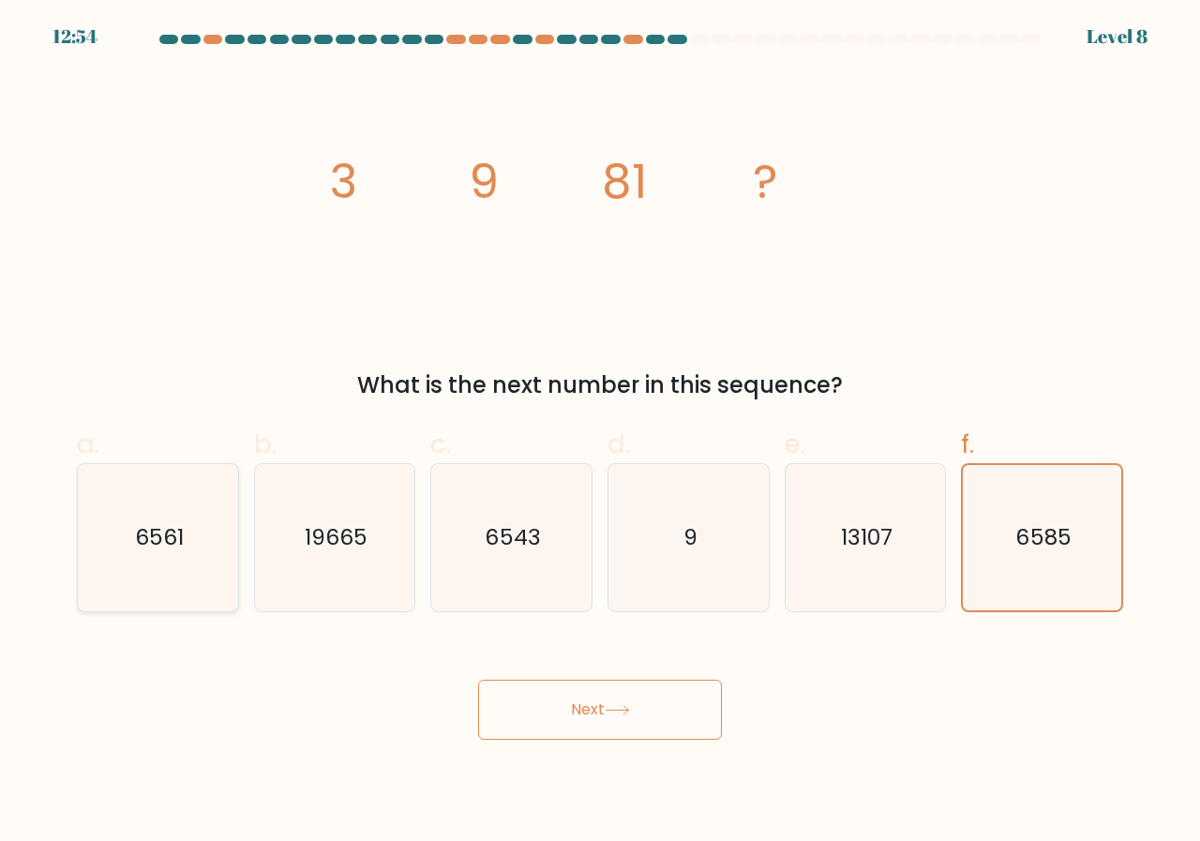
radio input "true"
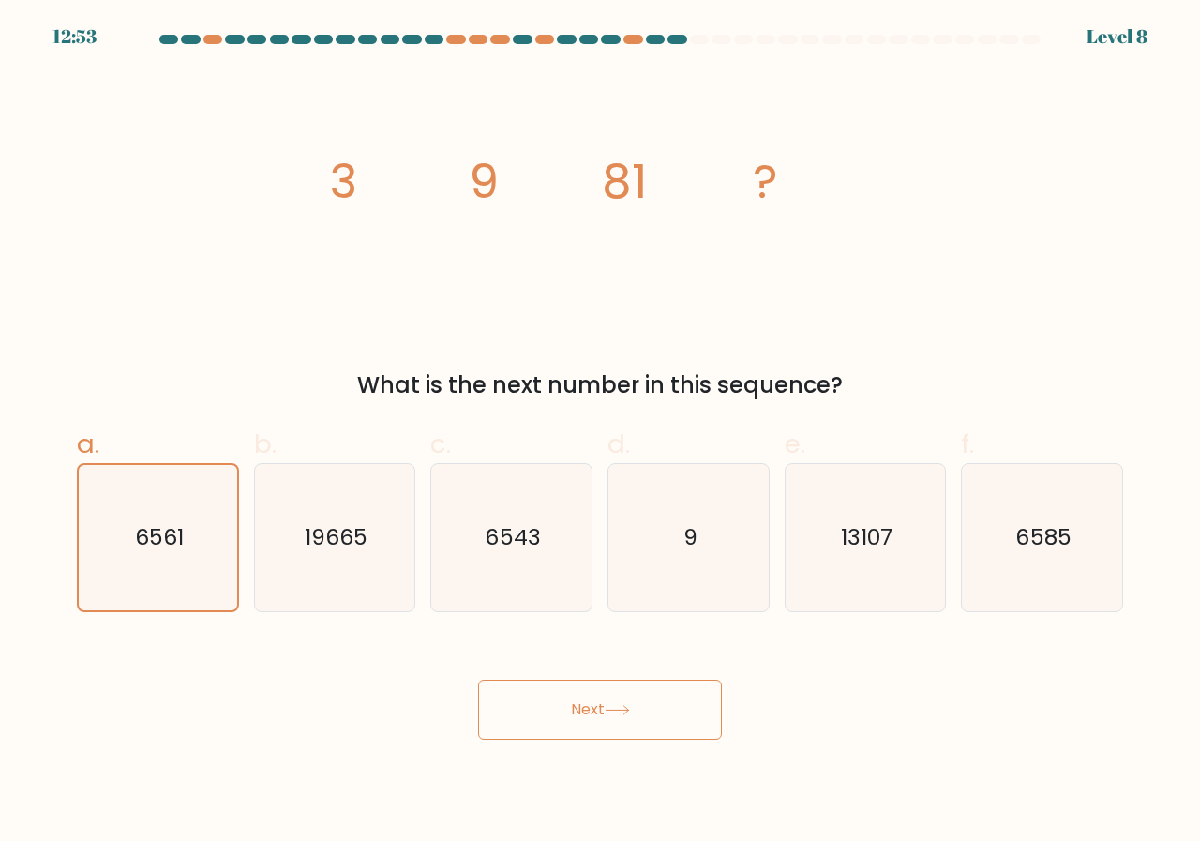
click at [674, 723] on button "Next" at bounding box center [600, 710] width 244 height 60
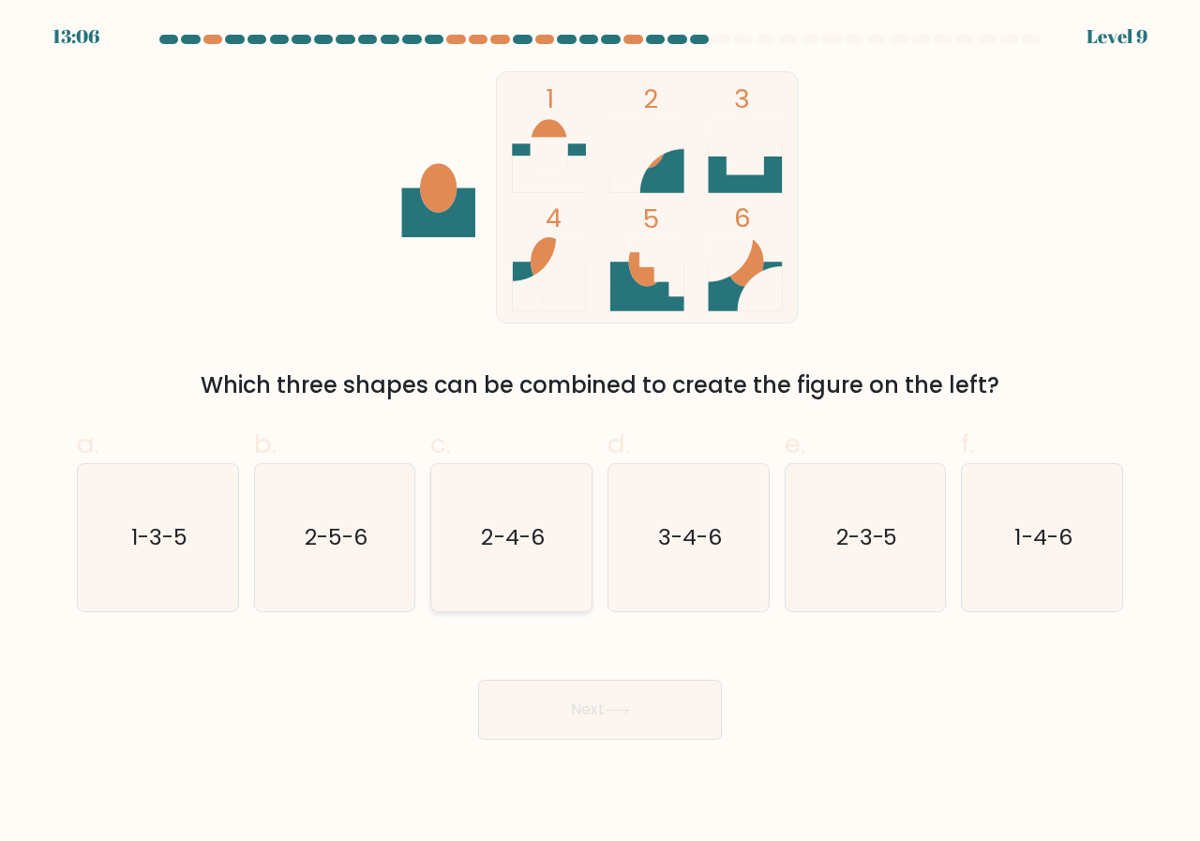
click at [528, 547] on text "2-4-6" at bounding box center [513, 537] width 63 height 31
click at [600, 433] on input "c. 2-4-6" at bounding box center [600, 427] width 1 height 12
radio input "true"
click at [585, 703] on button "Next" at bounding box center [600, 710] width 244 height 60
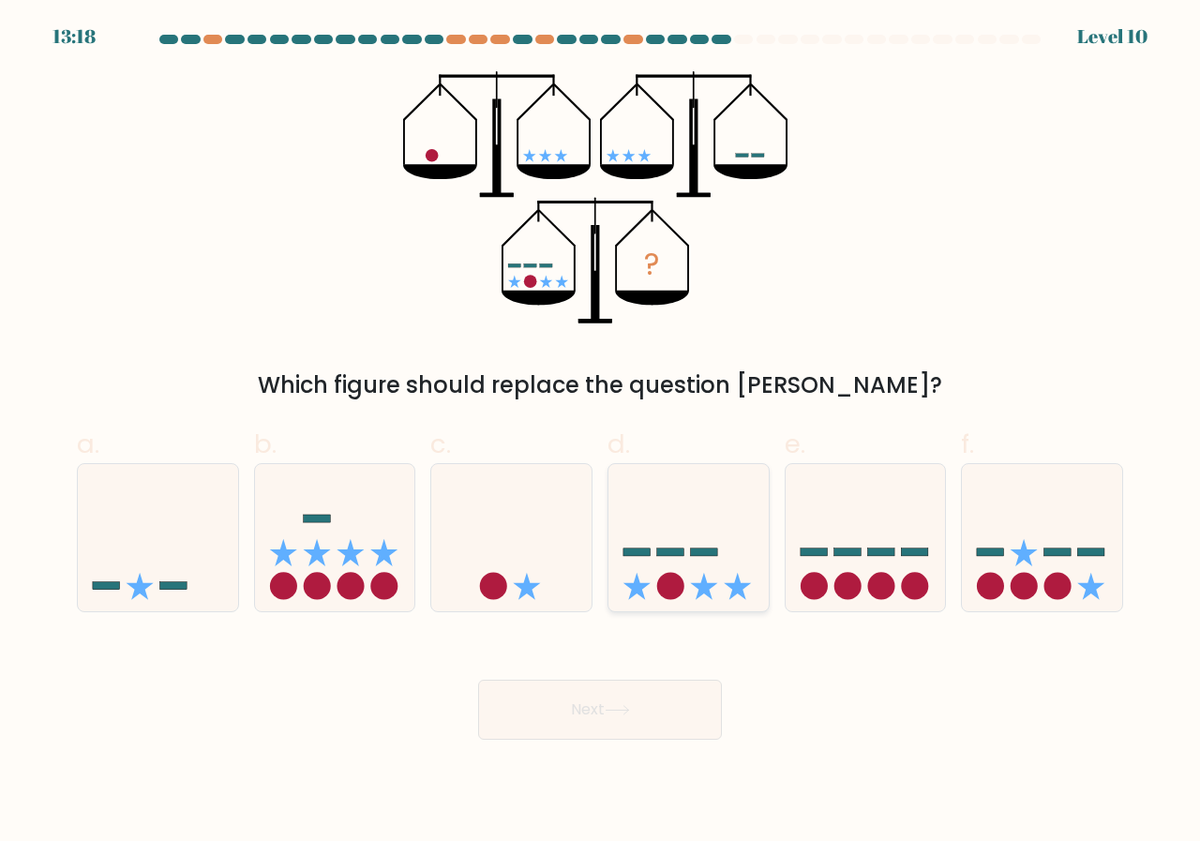
click at [685, 564] on icon at bounding box center [688, 538] width 160 height 132
click at [601, 433] on input "d." at bounding box center [600, 427] width 1 height 12
radio input "true"
click at [666, 723] on button "Next" at bounding box center [600, 710] width 244 height 60
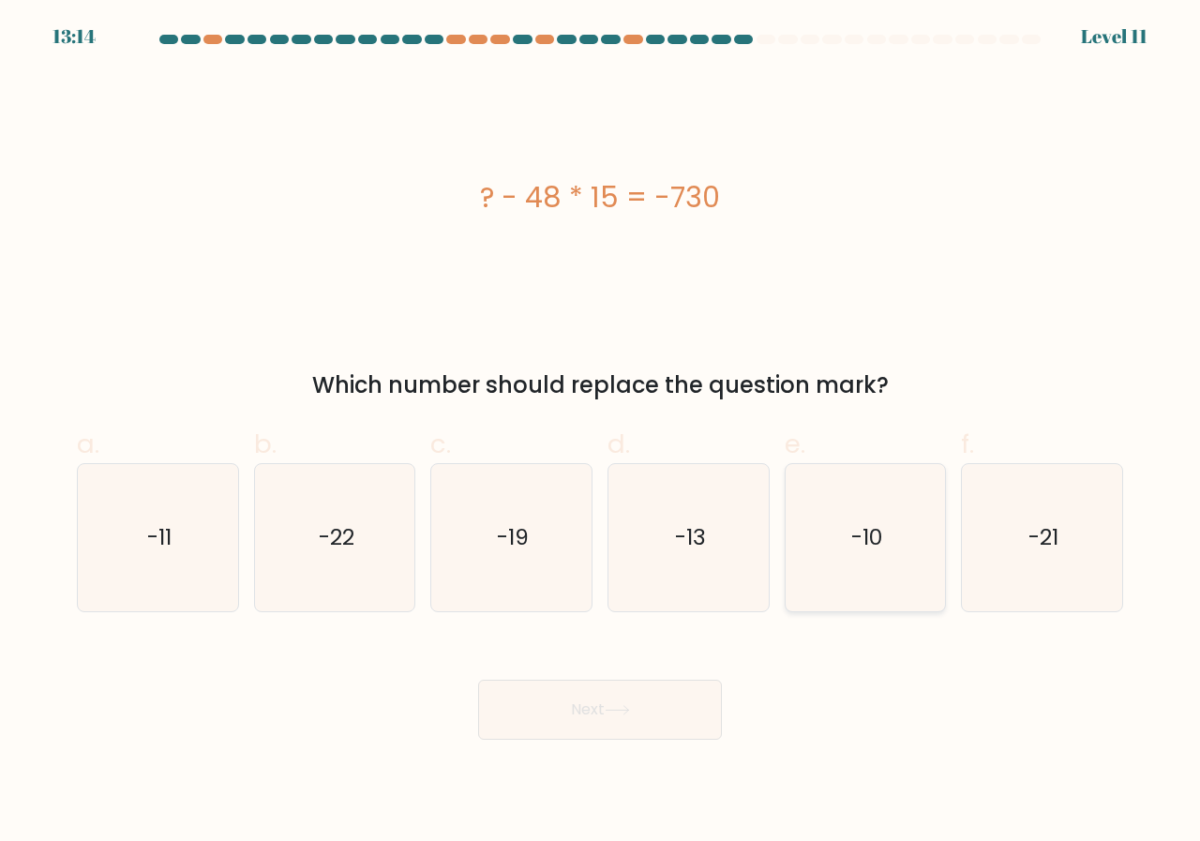
click at [818, 541] on icon "-10" at bounding box center [865, 537] width 147 height 147
click at [601, 433] on input "e. -10" at bounding box center [600, 427] width 1 height 12
radio input "true"
click at [532, 719] on button "Next" at bounding box center [600, 710] width 244 height 60
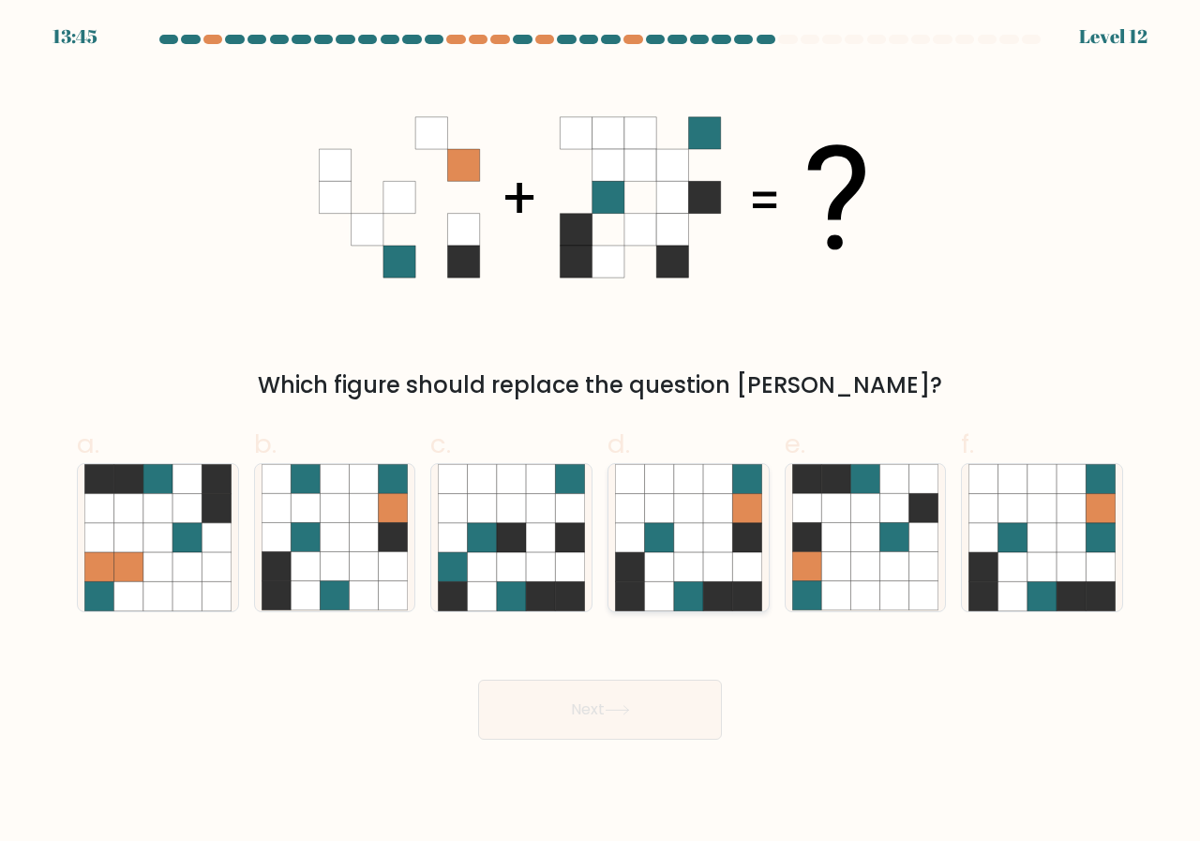
click at [676, 588] on icon at bounding box center [688, 596] width 29 height 29
click at [601, 433] on input "d." at bounding box center [600, 427] width 1 height 12
radio input "true"
click at [642, 710] on button "Next" at bounding box center [600, 710] width 244 height 60
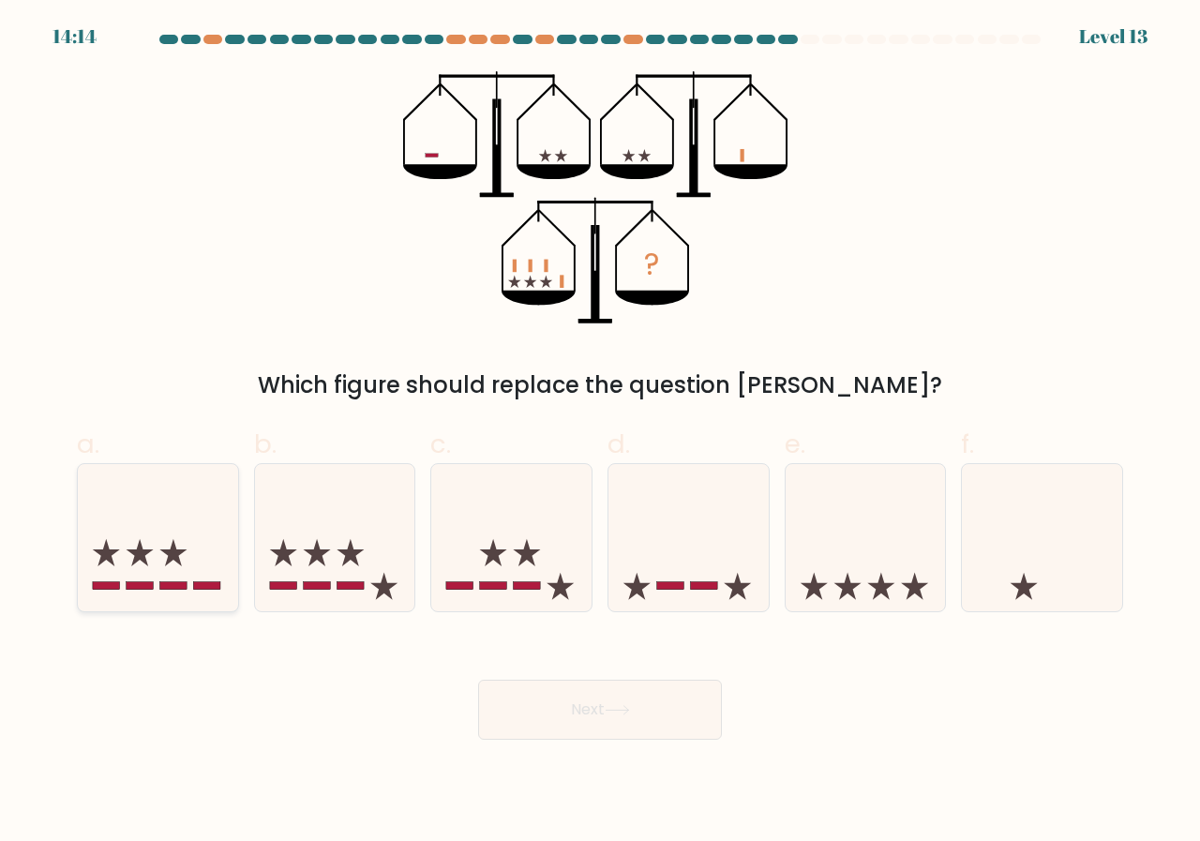
click at [167, 576] on icon at bounding box center [158, 538] width 160 height 132
click at [600, 433] on input "a." at bounding box center [600, 427] width 1 height 12
radio input "true"
click at [563, 698] on button "Next" at bounding box center [600, 710] width 244 height 60
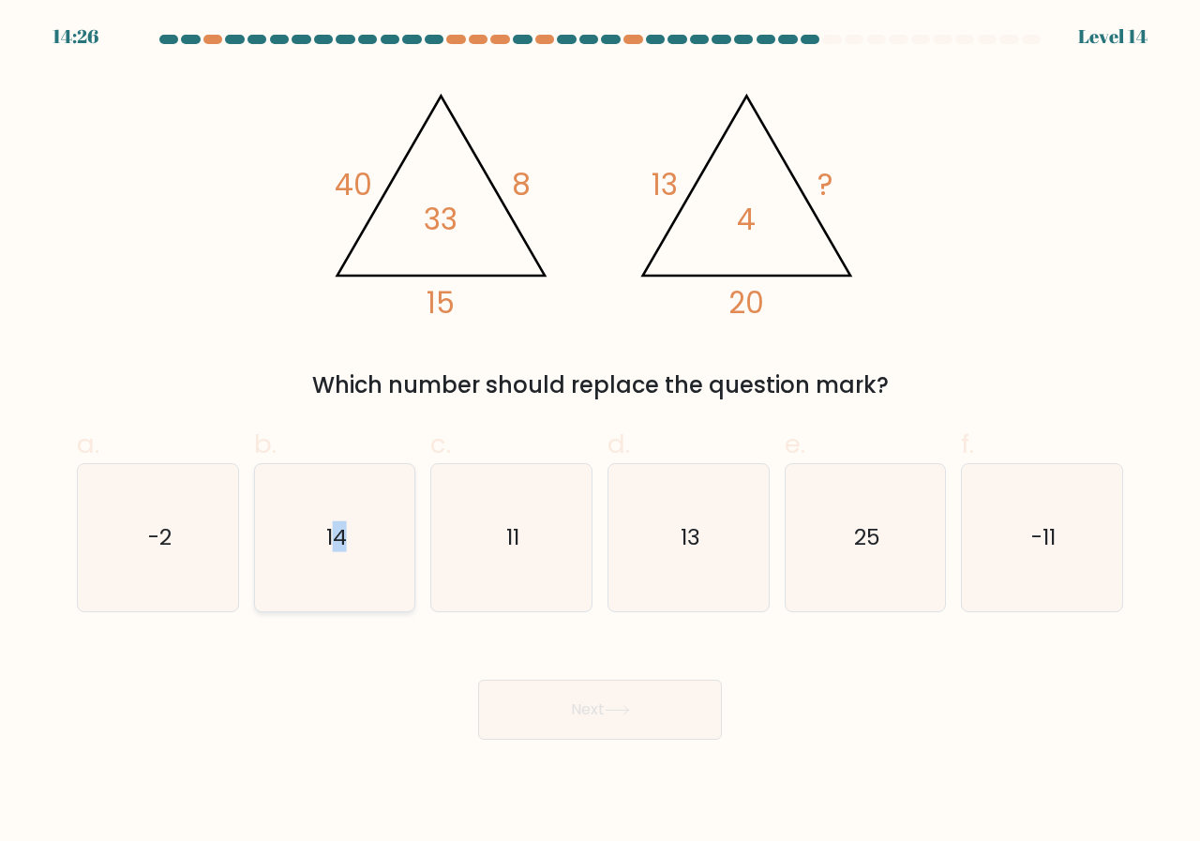
click at [338, 529] on text "14" at bounding box center [336, 537] width 21 height 31
click at [207, 570] on icon "-2" at bounding box center [157, 537] width 147 height 147
click at [600, 433] on input "a. -2" at bounding box center [600, 427] width 1 height 12
radio input "true"
click at [197, 554] on icon "-2" at bounding box center [157, 537] width 145 height 145
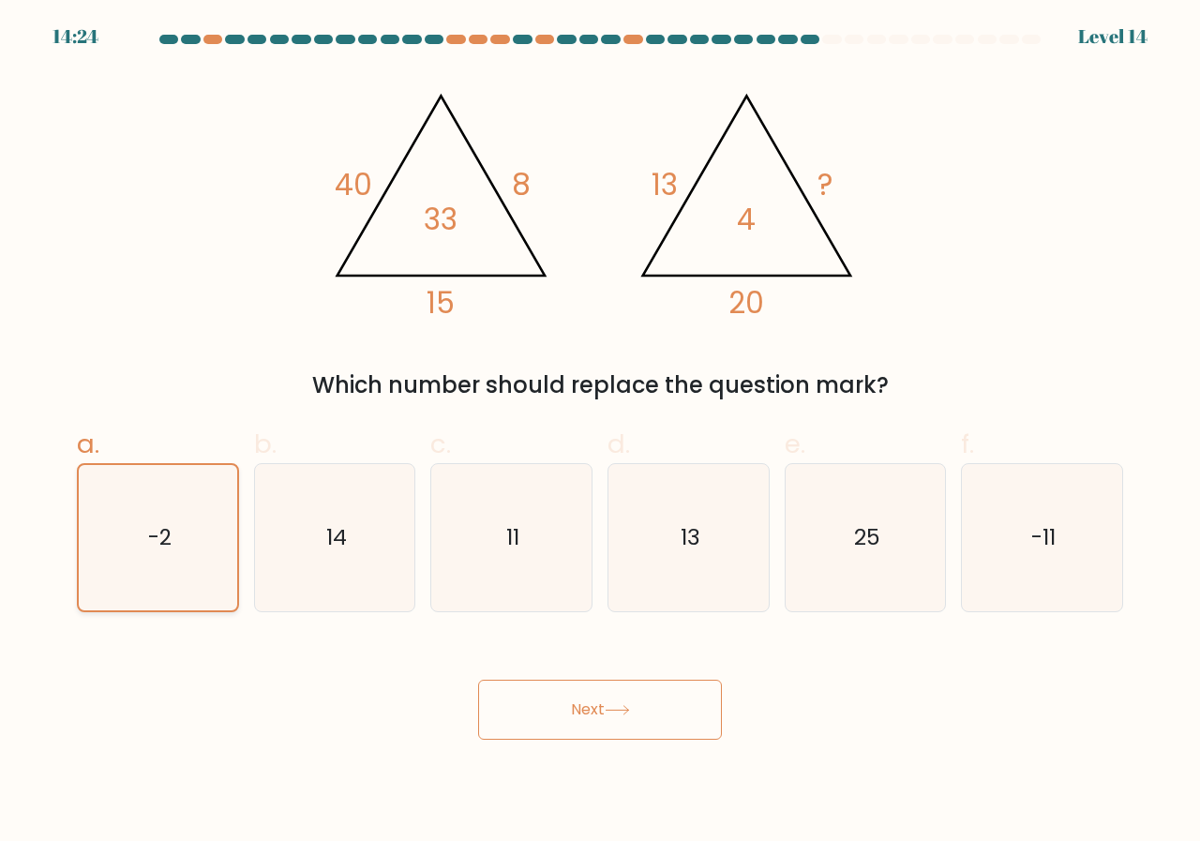
click at [600, 433] on input "a. -2" at bounding box center [600, 427] width 1 height 12
click at [608, 721] on button "Next" at bounding box center [600, 710] width 244 height 60
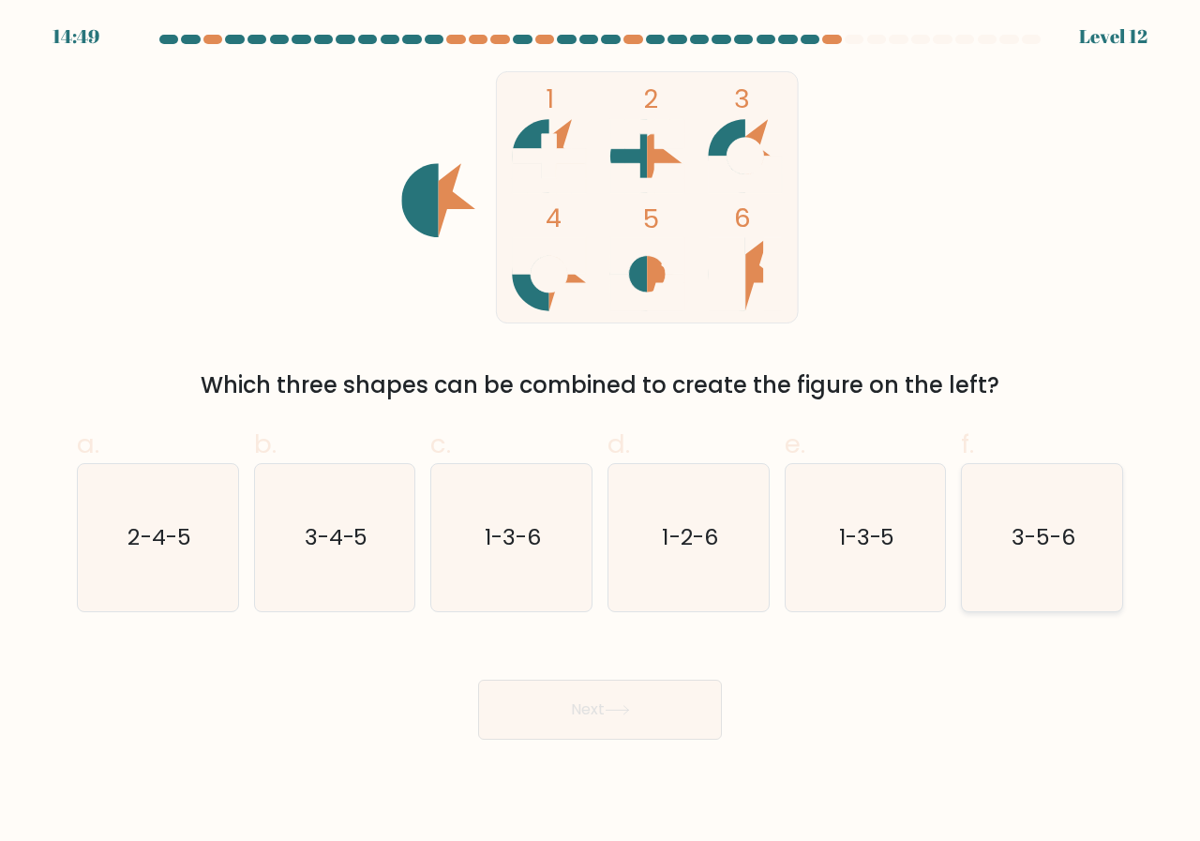
click at [1008, 543] on icon "3-5-6" at bounding box center [1041, 537] width 147 height 147
click at [601, 433] on input "f. 3-5-6" at bounding box center [600, 427] width 1 height 12
radio input "true"
click at [654, 726] on button "Next" at bounding box center [600, 710] width 244 height 60
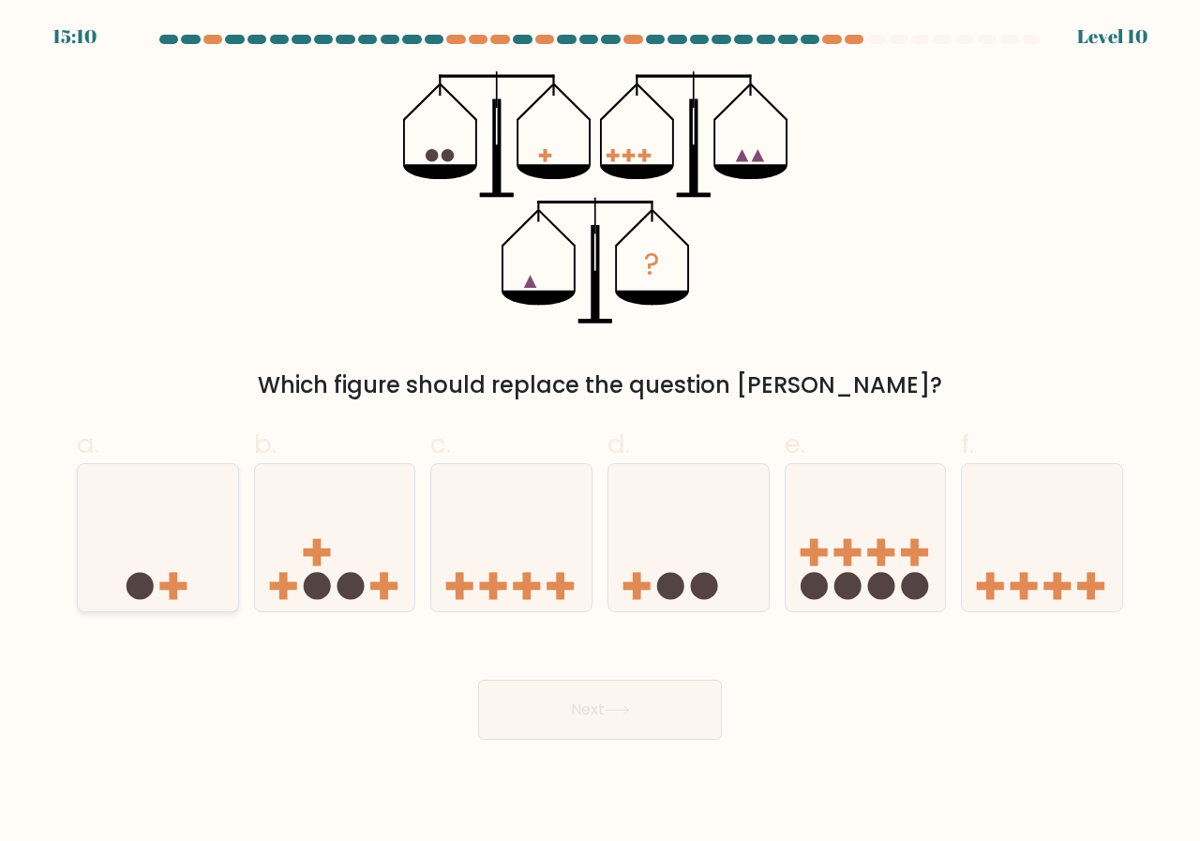
click at [182, 550] on icon at bounding box center [158, 538] width 160 height 132
click at [600, 433] on input "a." at bounding box center [600, 427] width 1 height 12
radio input "true"
click at [605, 718] on button "Next" at bounding box center [600, 710] width 244 height 60
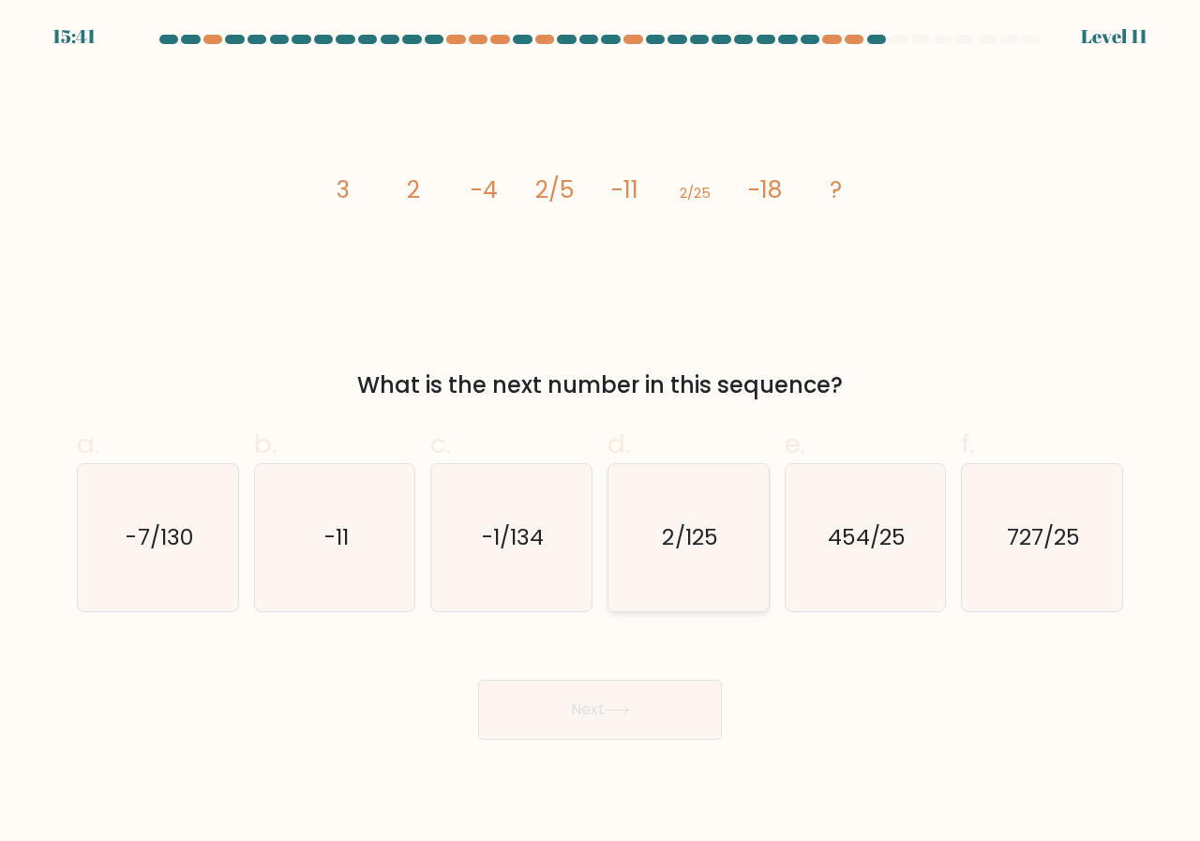
click at [673, 554] on icon "2/125" at bounding box center [688, 537] width 147 height 147
click at [601, 433] on input "d. 2/125" at bounding box center [600, 427] width 1 height 12
radio input "true"
click at [581, 713] on button "Next" at bounding box center [600, 710] width 244 height 60
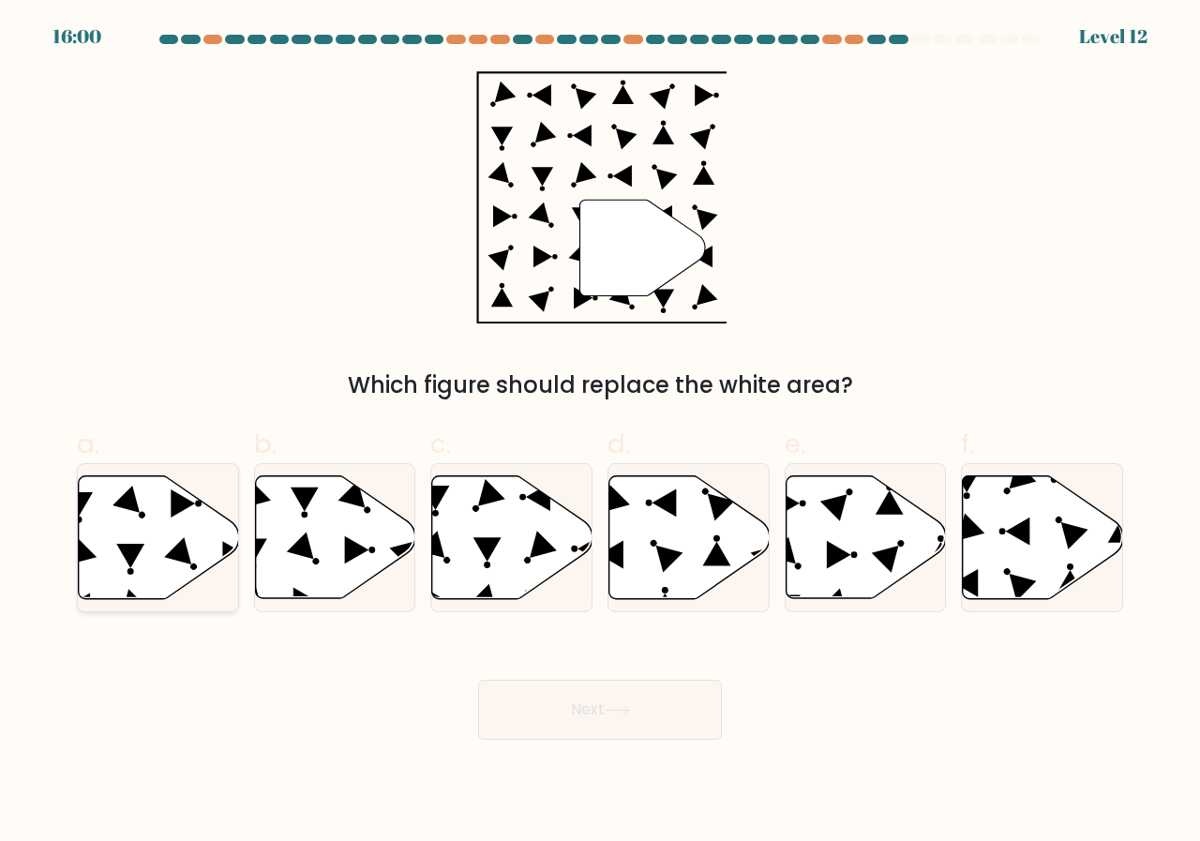
click at [128, 539] on icon at bounding box center [159, 537] width 160 height 123
click at [600, 433] on input "a." at bounding box center [600, 427] width 1 height 12
radio input "true"
click at [453, 523] on icon at bounding box center [512, 537] width 160 height 123
click at [600, 433] on input "c." at bounding box center [600, 427] width 1 height 12
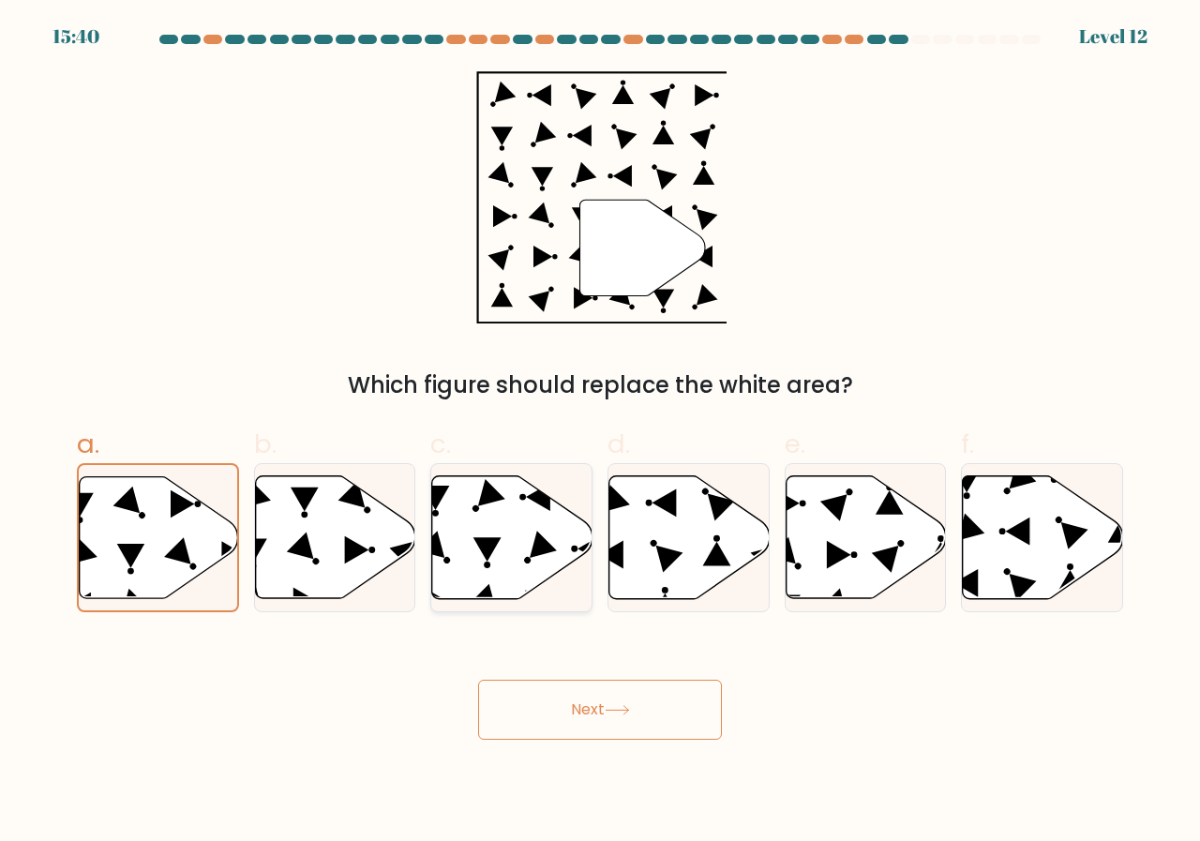
radio input "true"
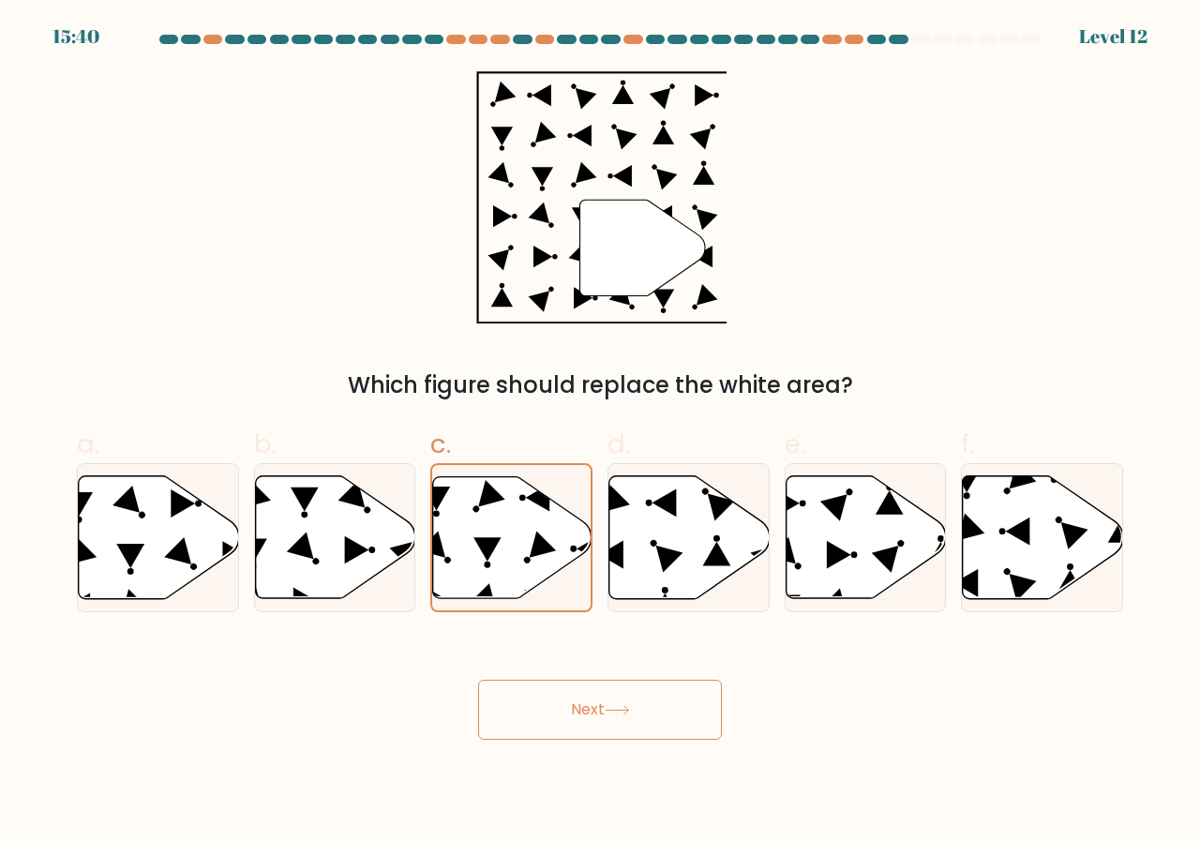
click at [564, 715] on button "Next" at bounding box center [600, 710] width 244 height 60
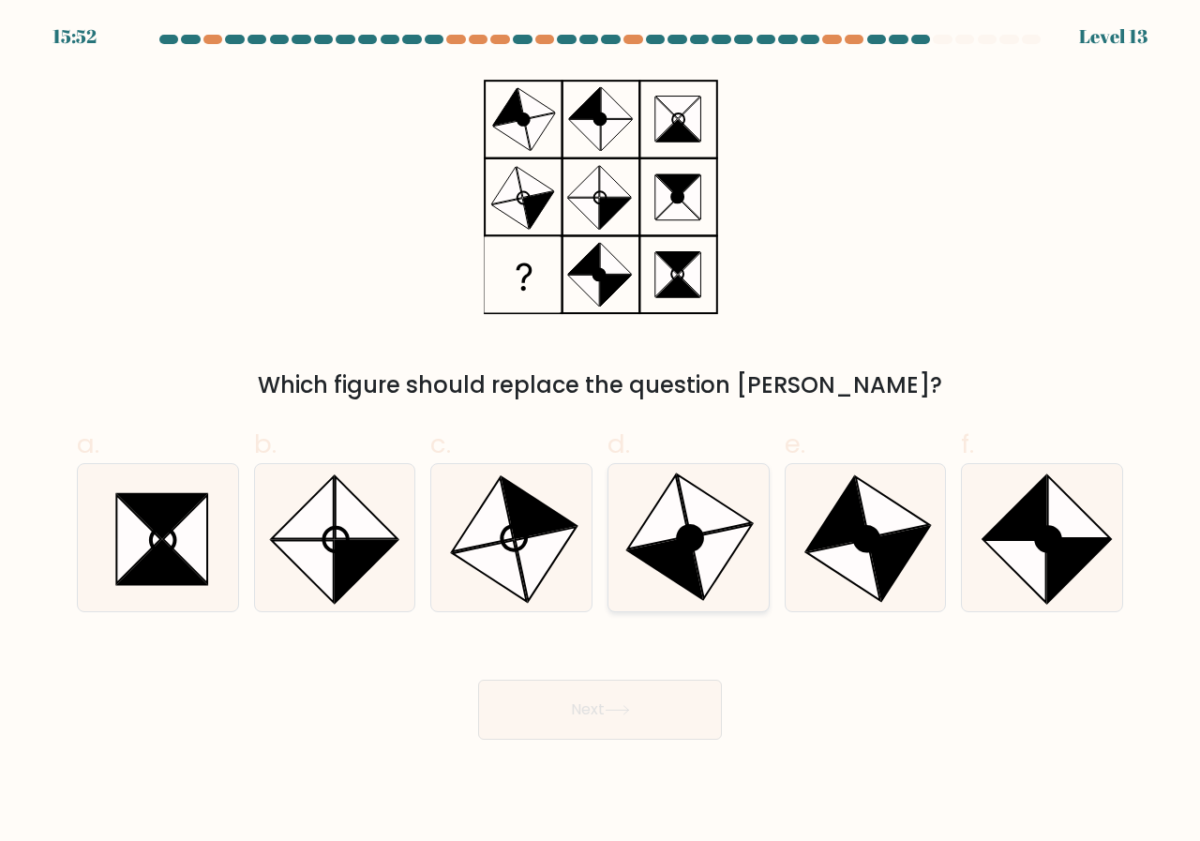
click at [684, 544] on icon at bounding box center [690, 538] width 24 height 24
click at [601, 433] on input "d." at bounding box center [600, 427] width 1 height 12
radio input "true"
click at [618, 715] on icon at bounding box center [617, 710] width 25 height 10
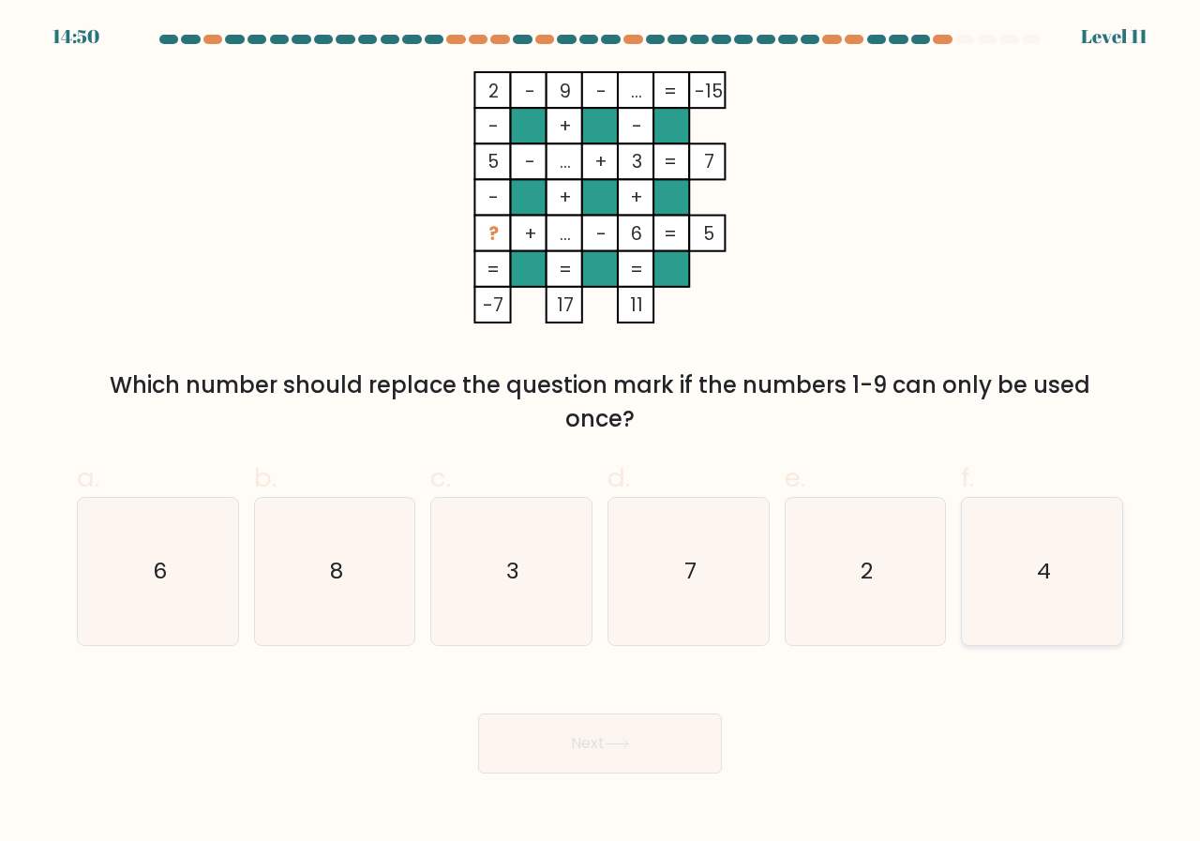
click at [1043, 564] on text "4" at bounding box center [1044, 571] width 14 height 31
click at [601, 433] on input "f. 4" at bounding box center [600, 427] width 1 height 12
radio input "true"
click at [680, 736] on button "Next" at bounding box center [600, 743] width 244 height 60
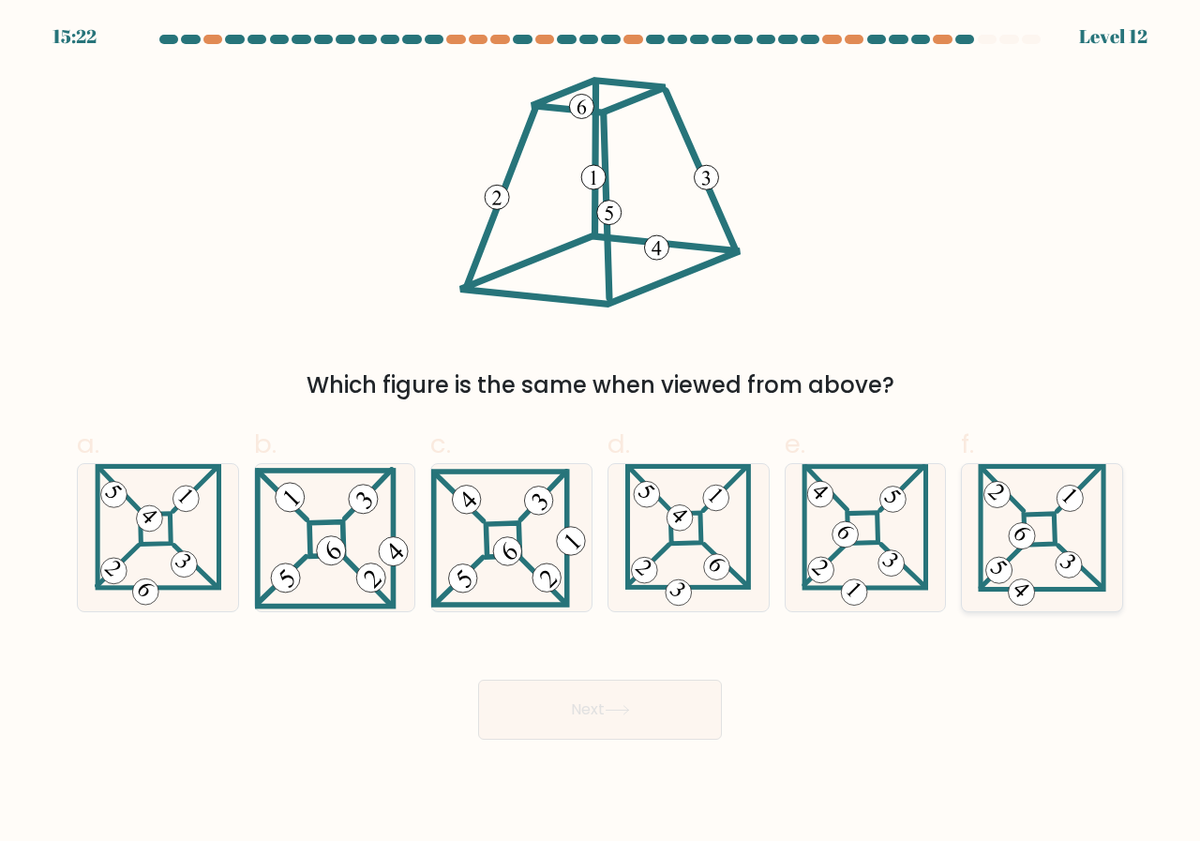
click at [1006, 551] on icon at bounding box center [1042, 537] width 128 height 147
click at [601, 433] on input "f." at bounding box center [600, 427] width 1 height 12
radio input "true"
click at [630, 713] on icon at bounding box center [617, 710] width 25 height 10
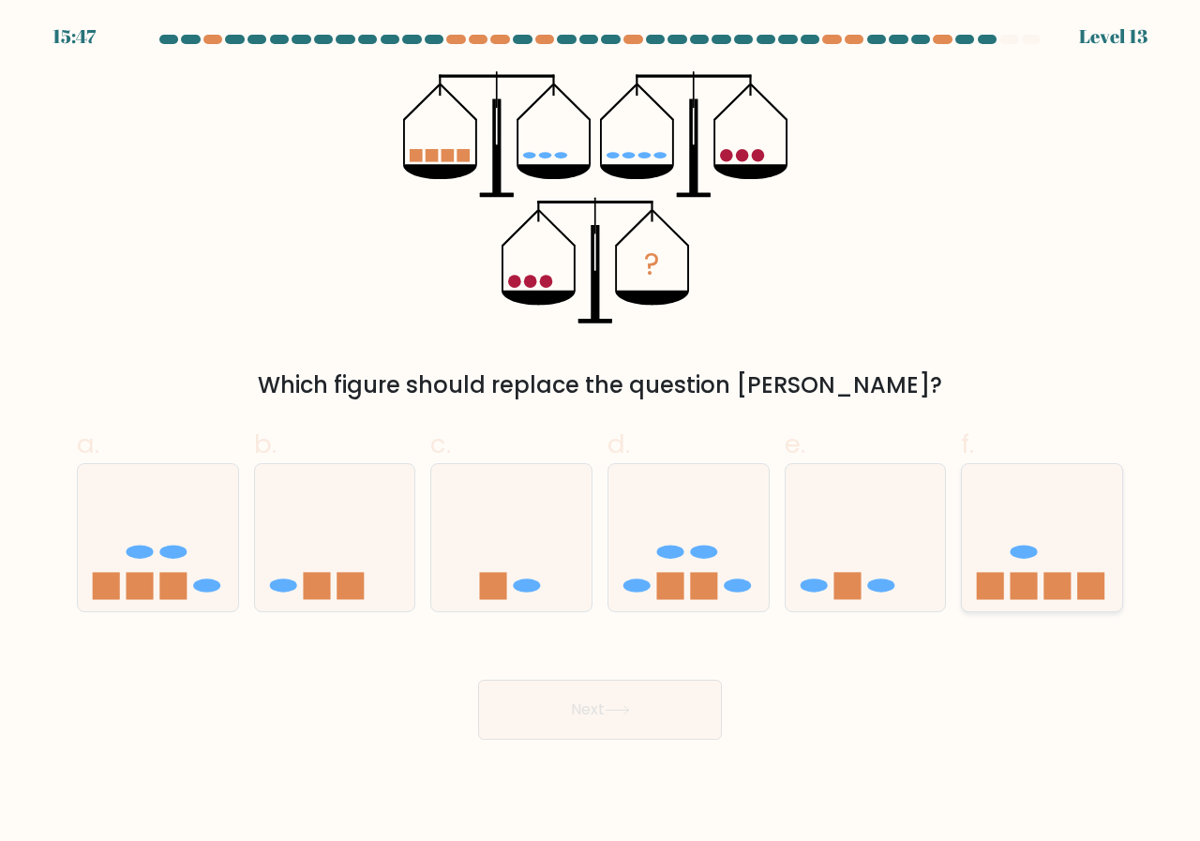
click at [1063, 579] on rect at bounding box center [1057, 586] width 27 height 27
click at [601, 433] on input "f." at bounding box center [600, 427] width 1 height 12
radio input "true"
click at [584, 727] on button "Next" at bounding box center [600, 710] width 244 height 60
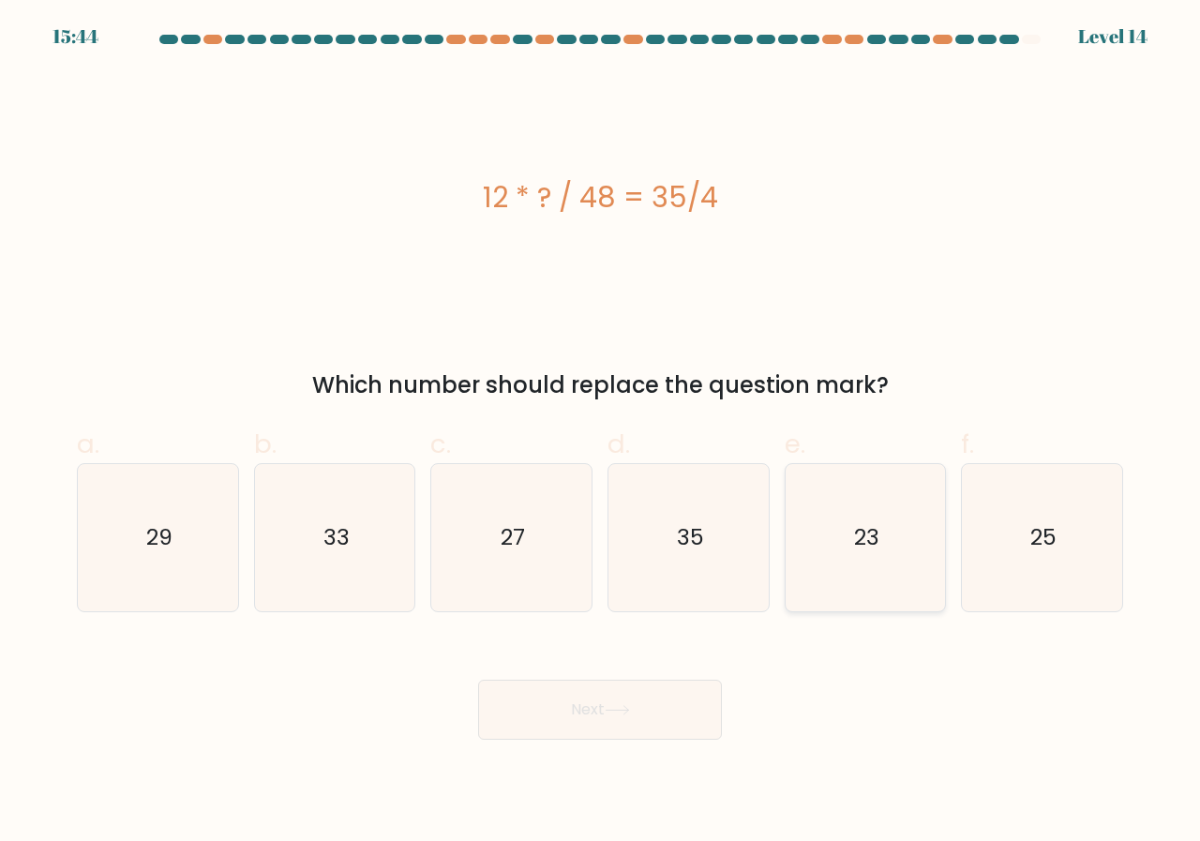
click at [875, 528] on text "23" at bounding box center [866, 537] width 25 height 31
click at [601, 433] on input "e. 23" at bounding box center [600, 427] width 1 height 12
radio input "true"
click at [698, 708] on button "Next" at bounding box center [600, 710] width 244 height 60
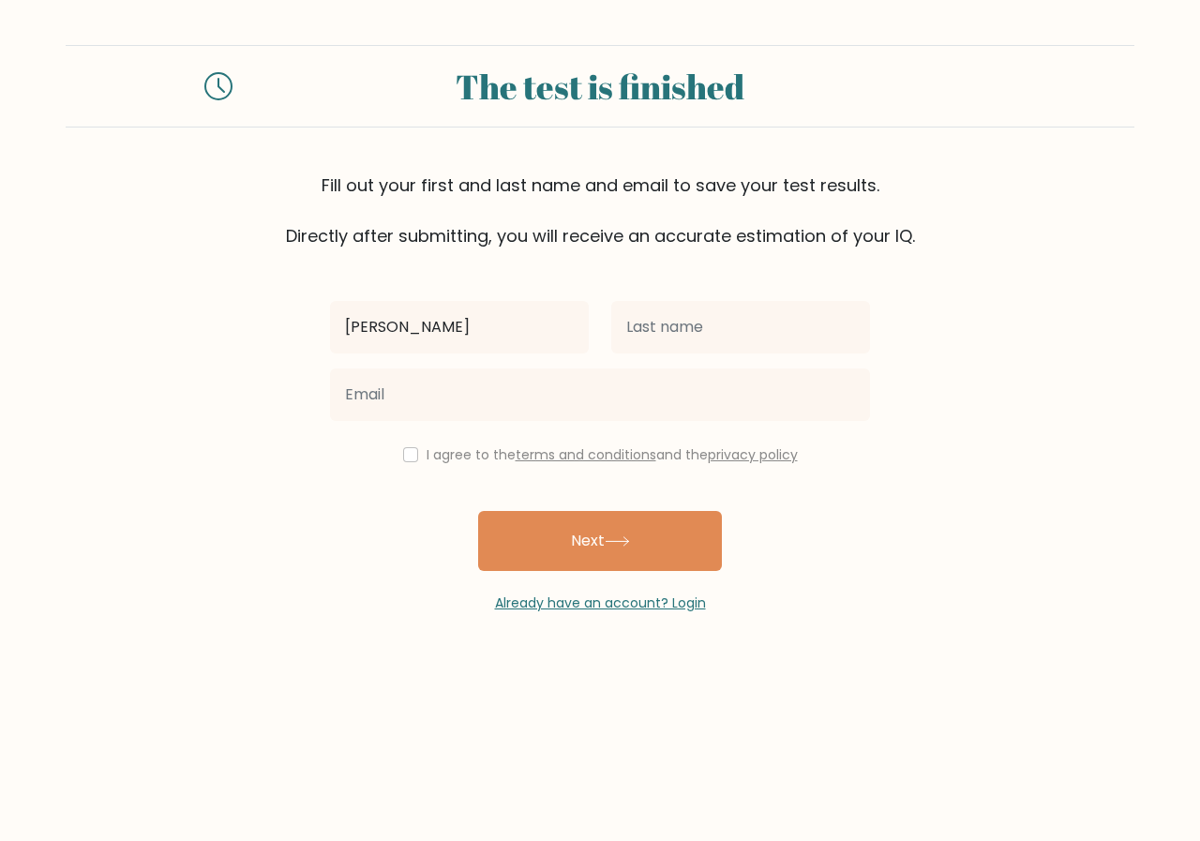
type input "marta"
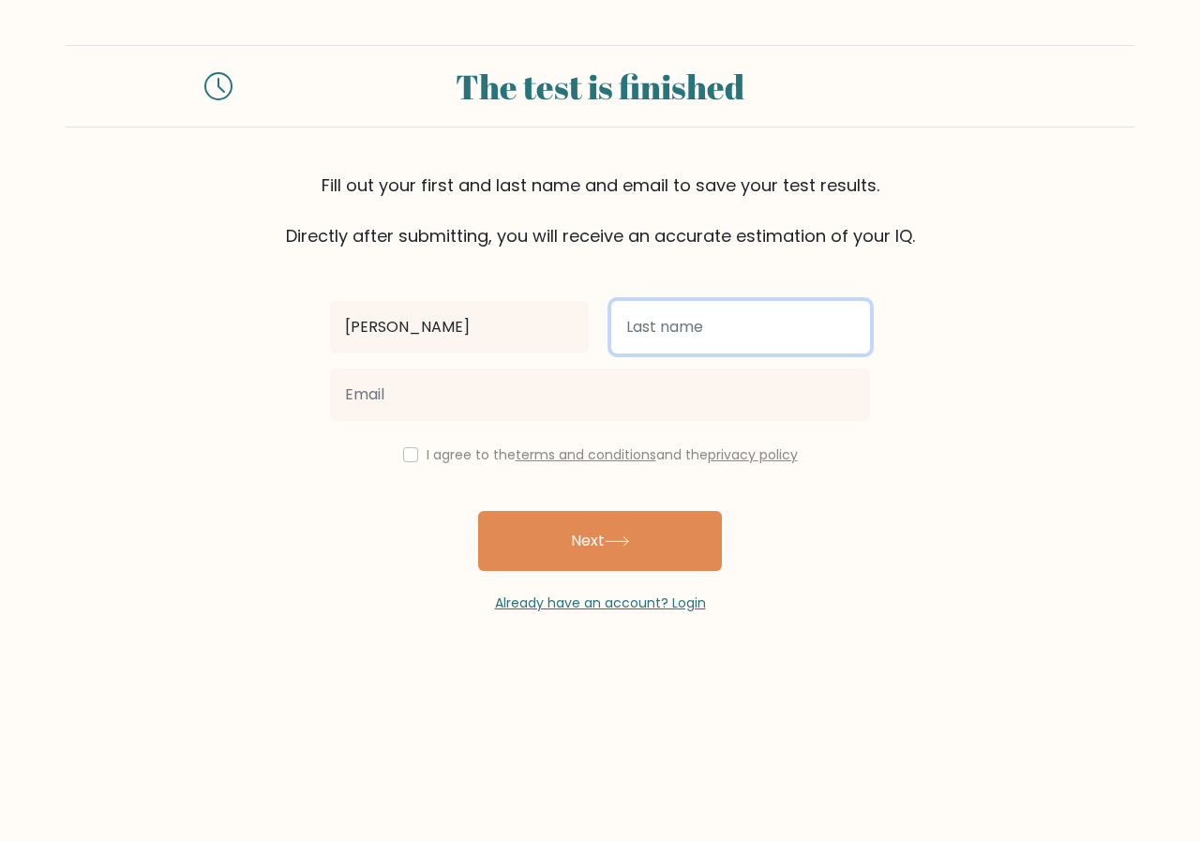
click at [737, 346] on input "text" at bounding box center [740, 327] width 259 height 53
type input "wojciuk"
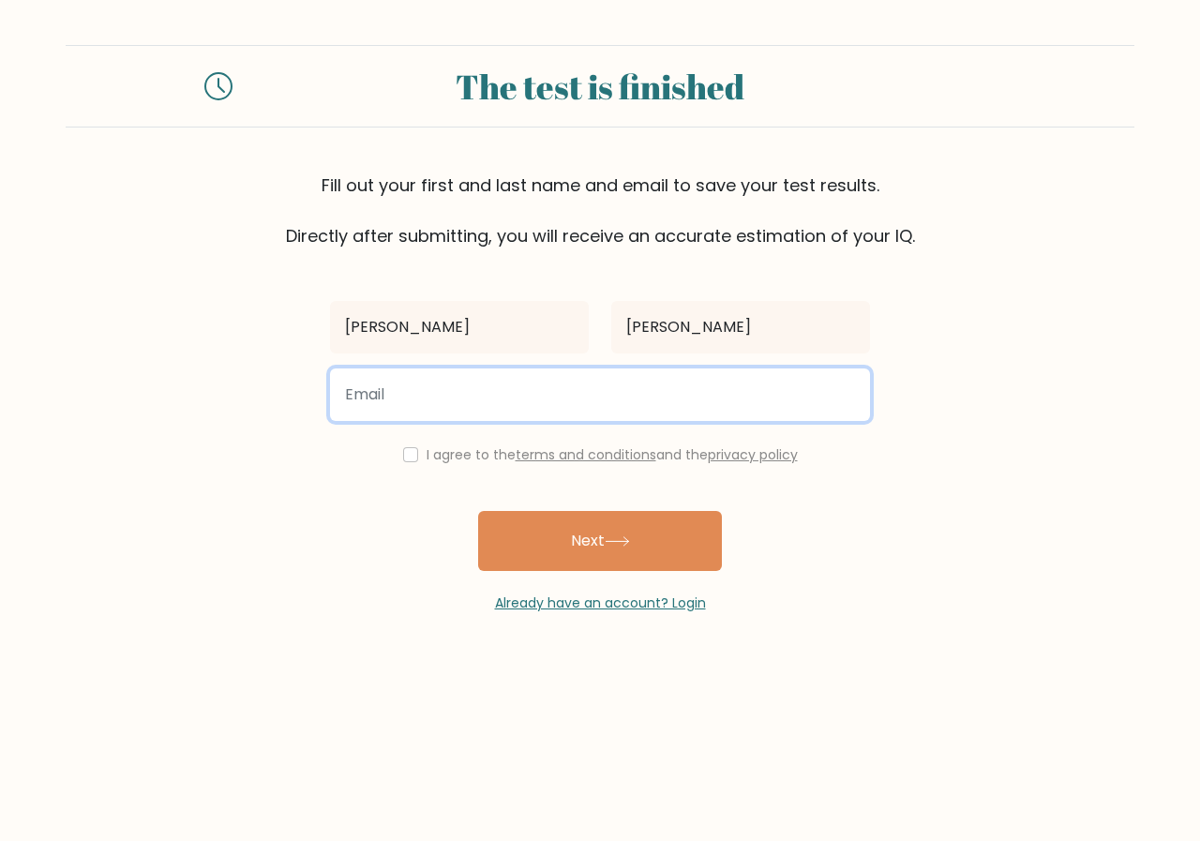
click at [509, 392] on input "email" at bounding box center [600, 394] width 540 height 53
type input "martawojcuk00@gmail.com"
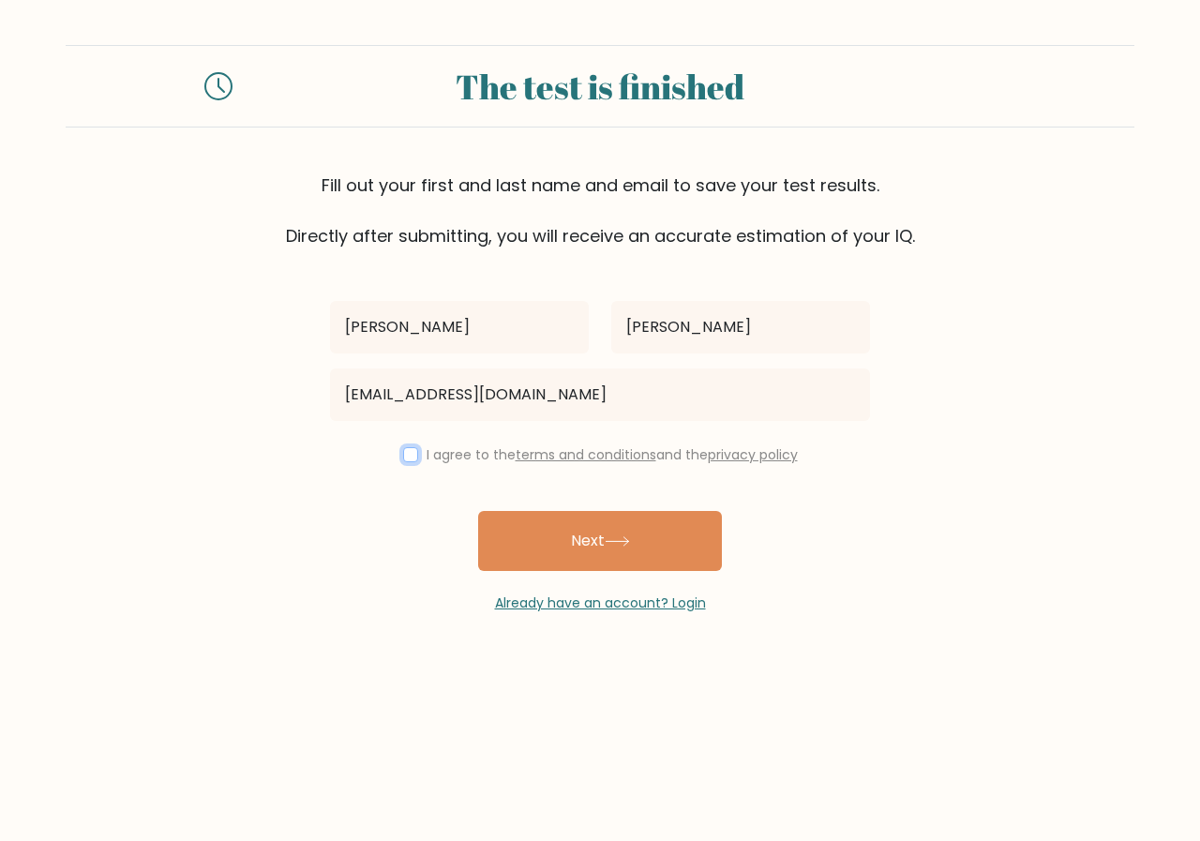
drag, startPoint x: 398, startPoint y: 457, endPoint x: 406, endPoint y: 468, distance: 13.5
click at [403, 456] on input "checkbox" at bounding box center [410, 454] width 15 height 15
checkbox input "true"
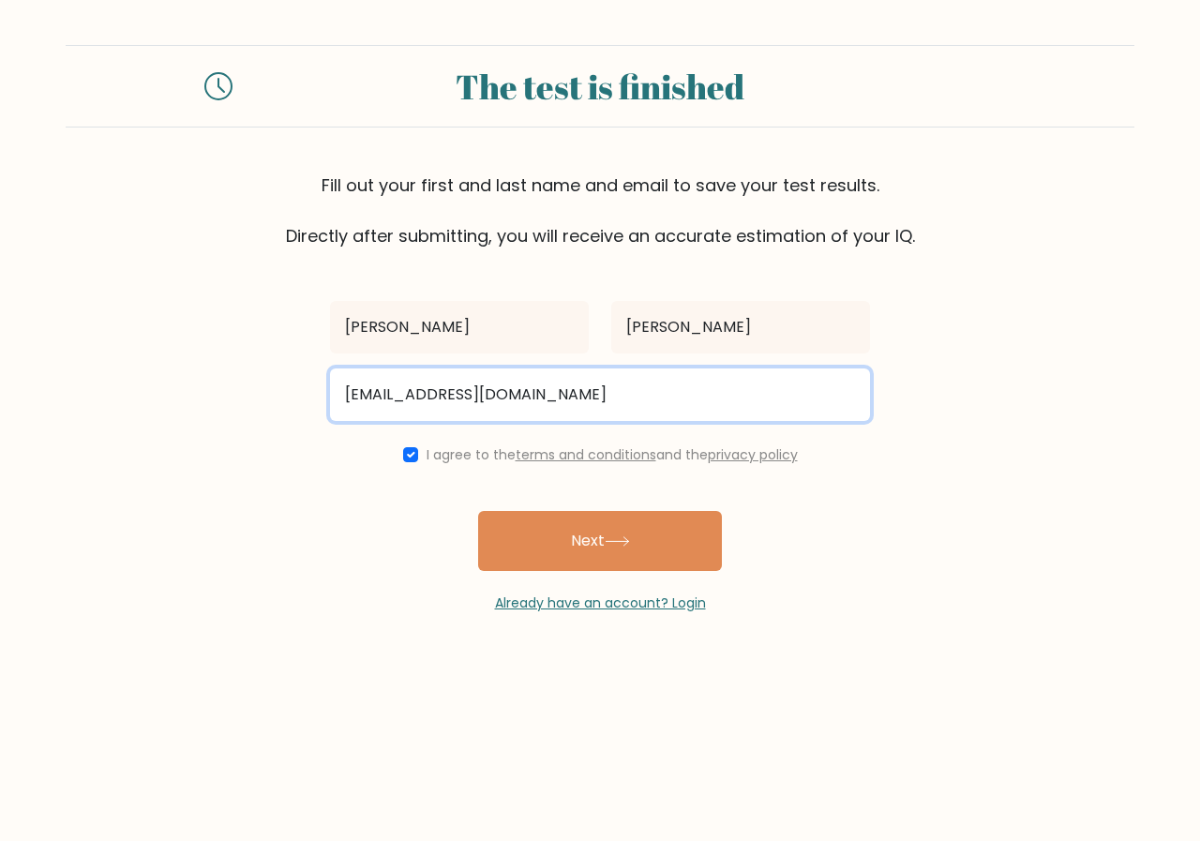
click at [424, 395] on input "martawojcuk00@gmail.com" at bounding box center [600, 394] width 540 height 53
click at [635, 380] on input "martawojiuk00@gmail.com" at bounding box center [600, 394] width 540 height 53
click at [416, 393] on input "martawojiuk00@gmail.com" at bounding box center [600, 394] width 540 height 53
drag, startPoint x: 680, startPoint y: 396, endPoint x: 665, endPoint y: 402, distance: 16.4
click at [677, 398] on input "martawojciuk00@gmail.com" at bounding box center [600, 394] width 540 height 53
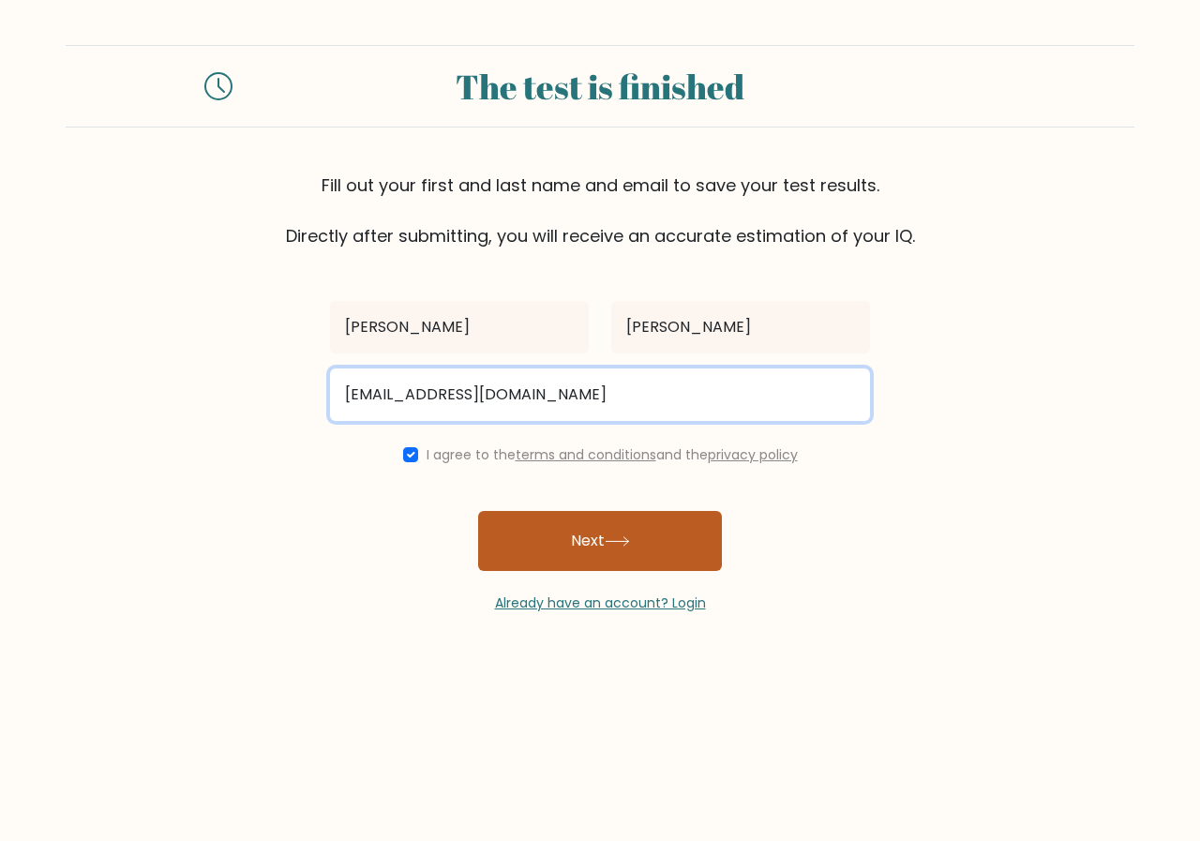
type input "martawojciuk00@gmail.com"
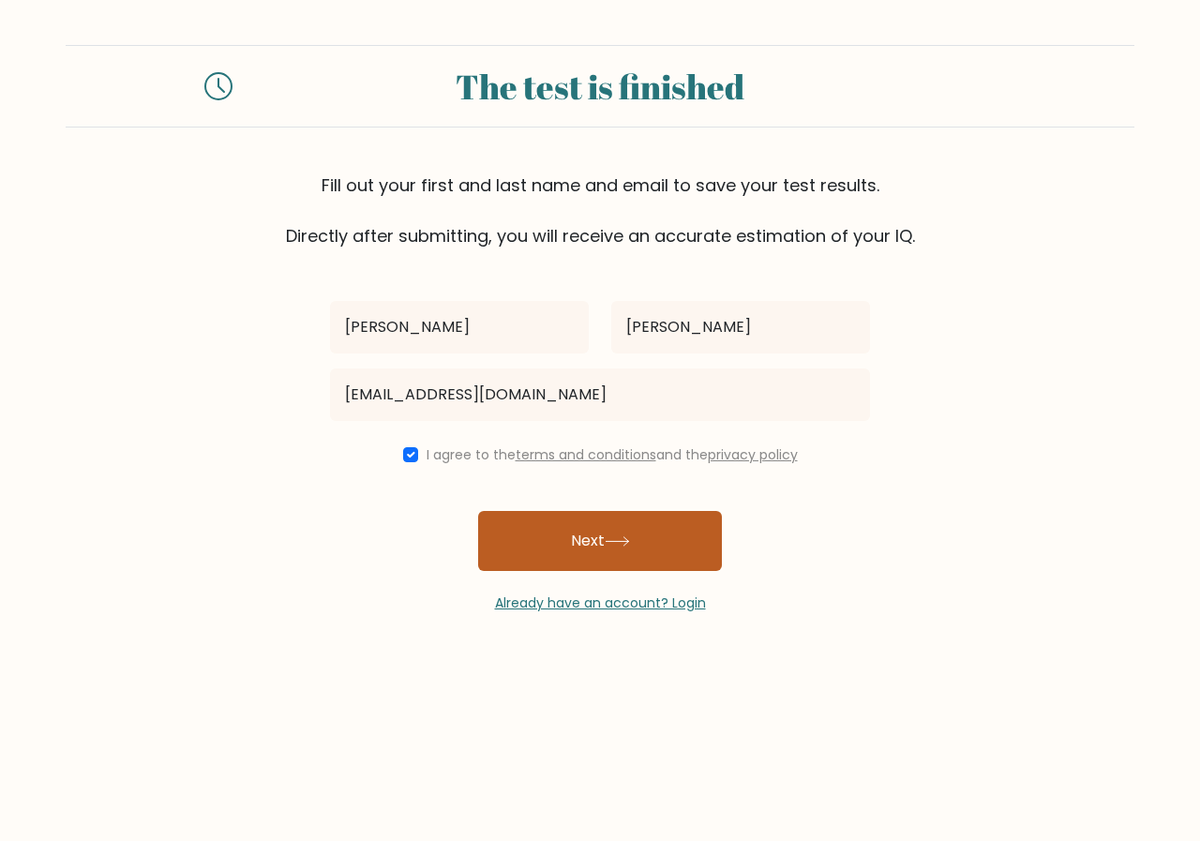
click at [563, 526] on button "Next" at bounding box center [600, 541] width 244 height 60
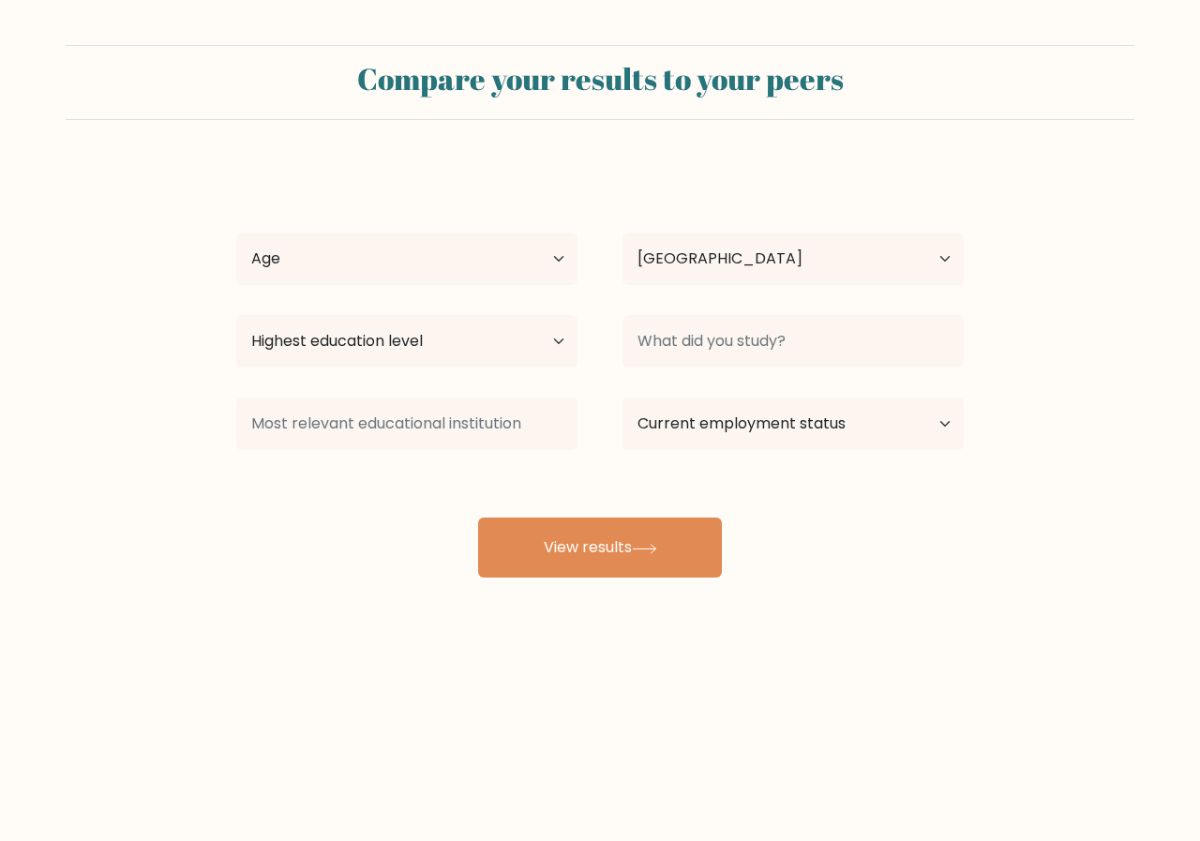
select select "BE"
click at [558, 252] on select "Age Under [DEMOGRAPHIC_DATA] [DEMOGRAPHIC_DATA] [DEMOGRAPHIC_DATA] [DEMOGRAPHIC…" at bounding box center [406, 259] width 341 height 53
select select "min_18"
click at [236, 233] on select "Age Under 18 years old 18-24 years old 25-34 years old 35-44 years old 45-54 ye…" at bounding box center [406, 259] width 341 height 53
click at [561, 335] on select "Highest education level No schooling Primary Lower Secondary Upper Secondary Oc…" at bounding box center [406, 341] width 341 height 53
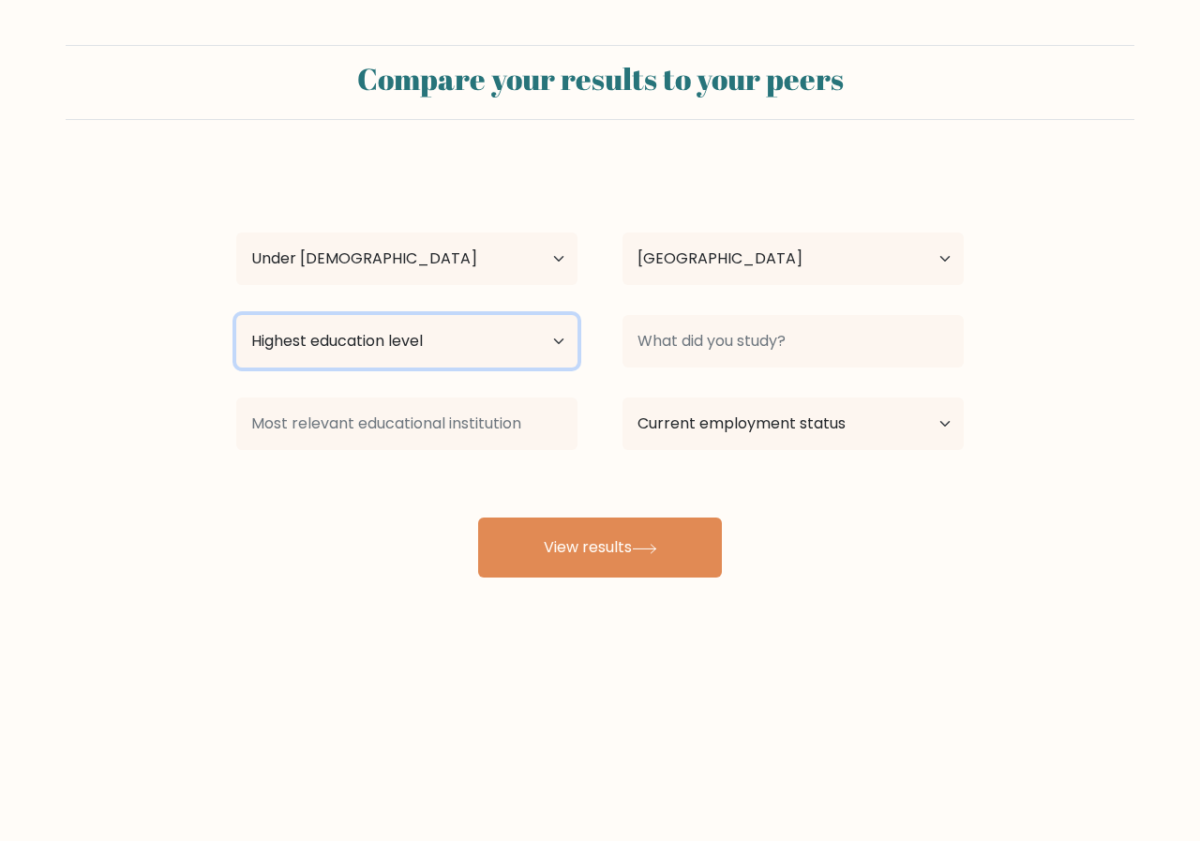
select select "lower_secondary"
click at [236, 315] on select "Highest education level No schooling Primary Lower Secondary Upper Secondary Oc…" at bounding box center [406, 341] width 341 height 53
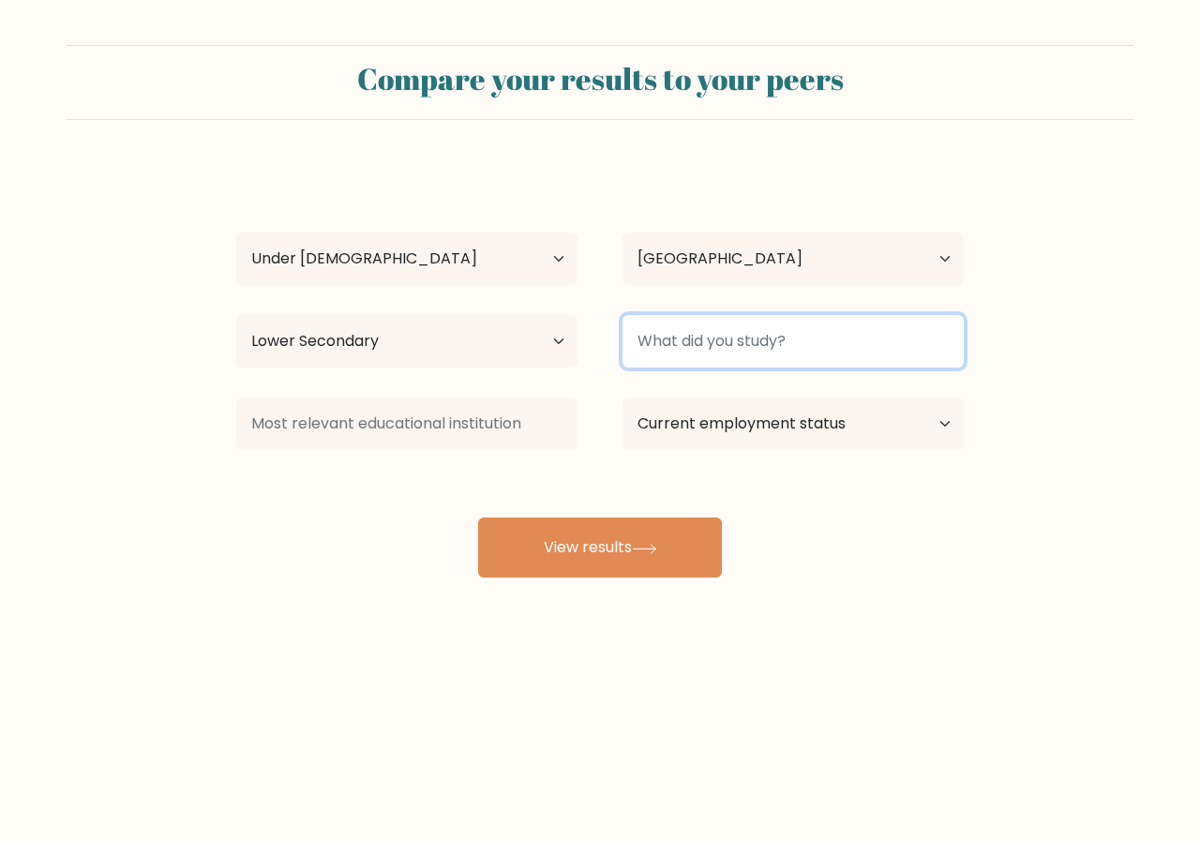
drag, startPoint x: 845, startPoint y: 344, endPoint x: 875, endPoint y: 346, distance: 30.1
click at [848, 341] on input at bounding box center [793, 341] width 341 height 53
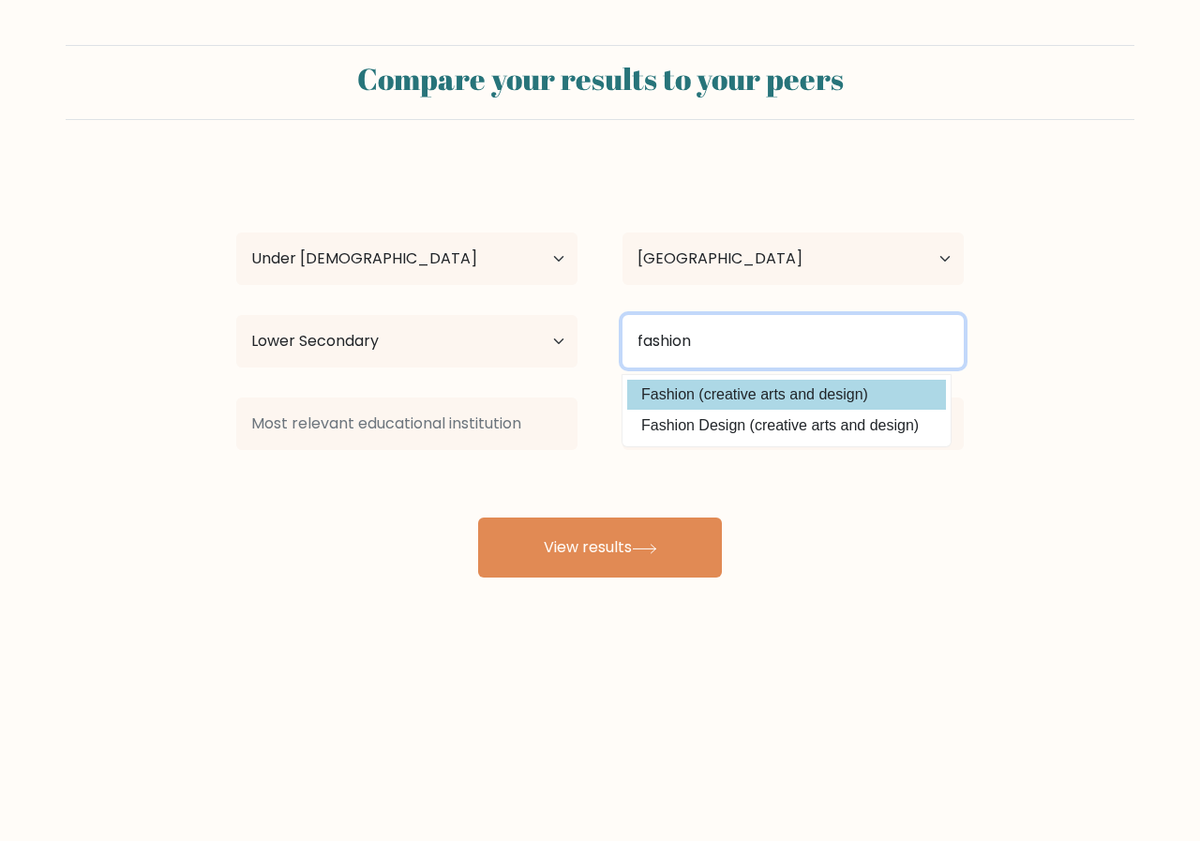
type input "fashion"
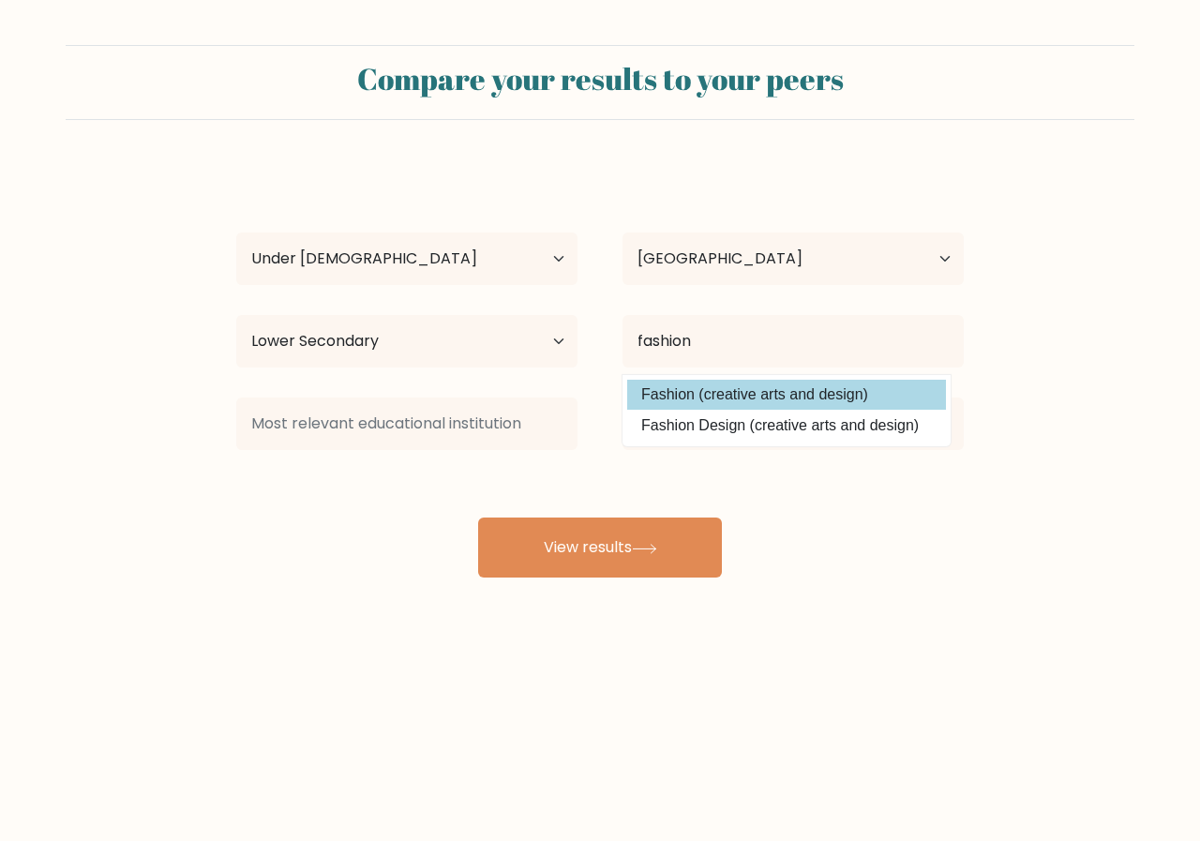
click at [816, 396] on div "marta wojciuk Age Under 18 years old 18-24 years old 25-34 years old 35-44 year…" at bounding box center [600, 371] width 750 height 413
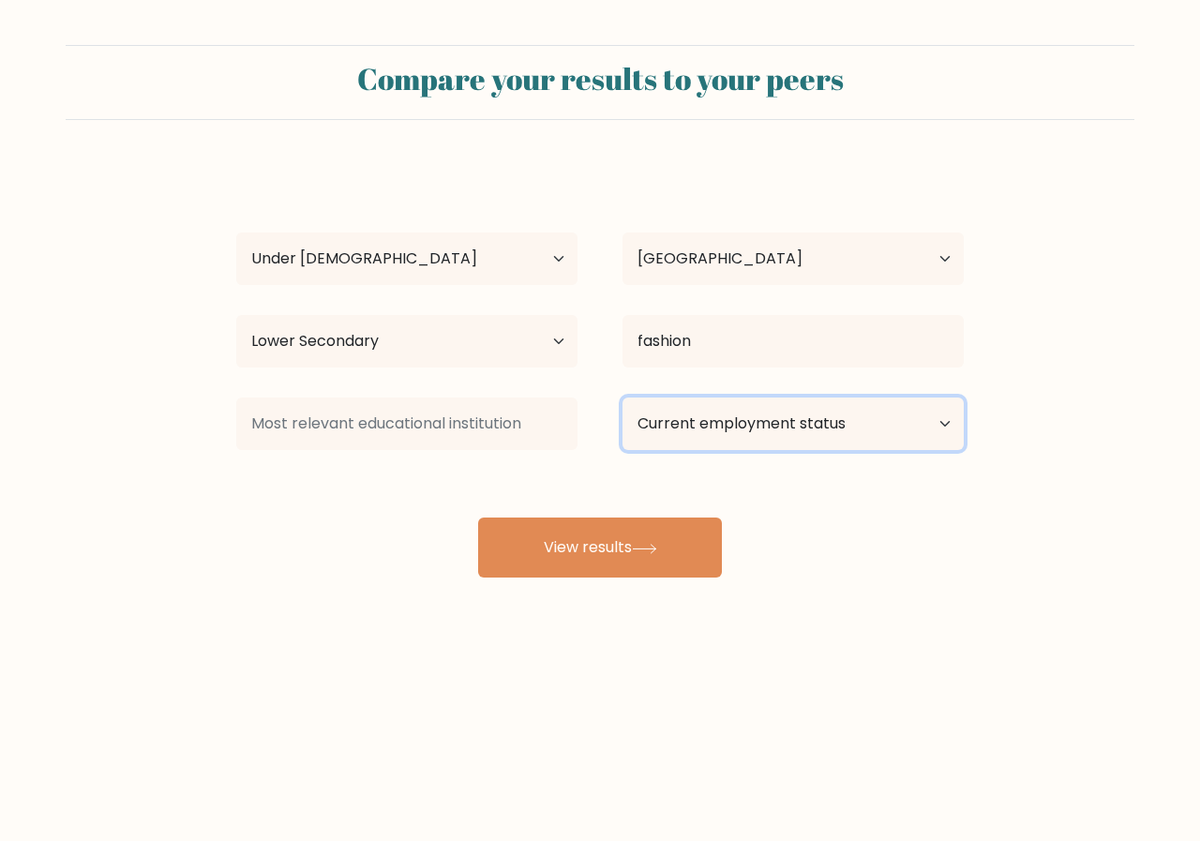
click at [810, 427] on select "Current employment status Employed Student Retired Other / prefer not to answer" at bounding box center [793, 424] width 341 height 53
select select "student"
click at [623, 398] on select "Current employment status Employed Student Retired Other / prefer not to answer" at bounding box center [793, 424] width 341 height 53
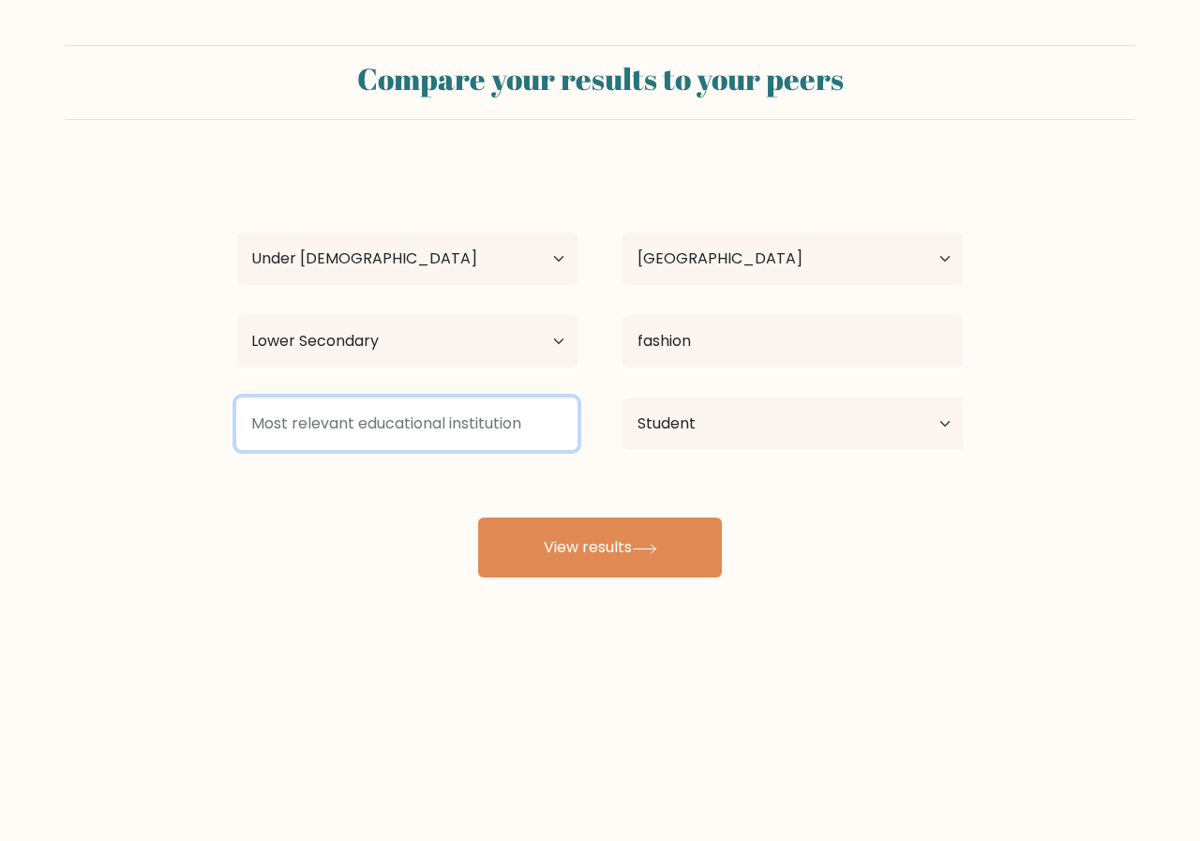
click at [506, 408] on input at bounding box center [406, 424] width 341 height 53
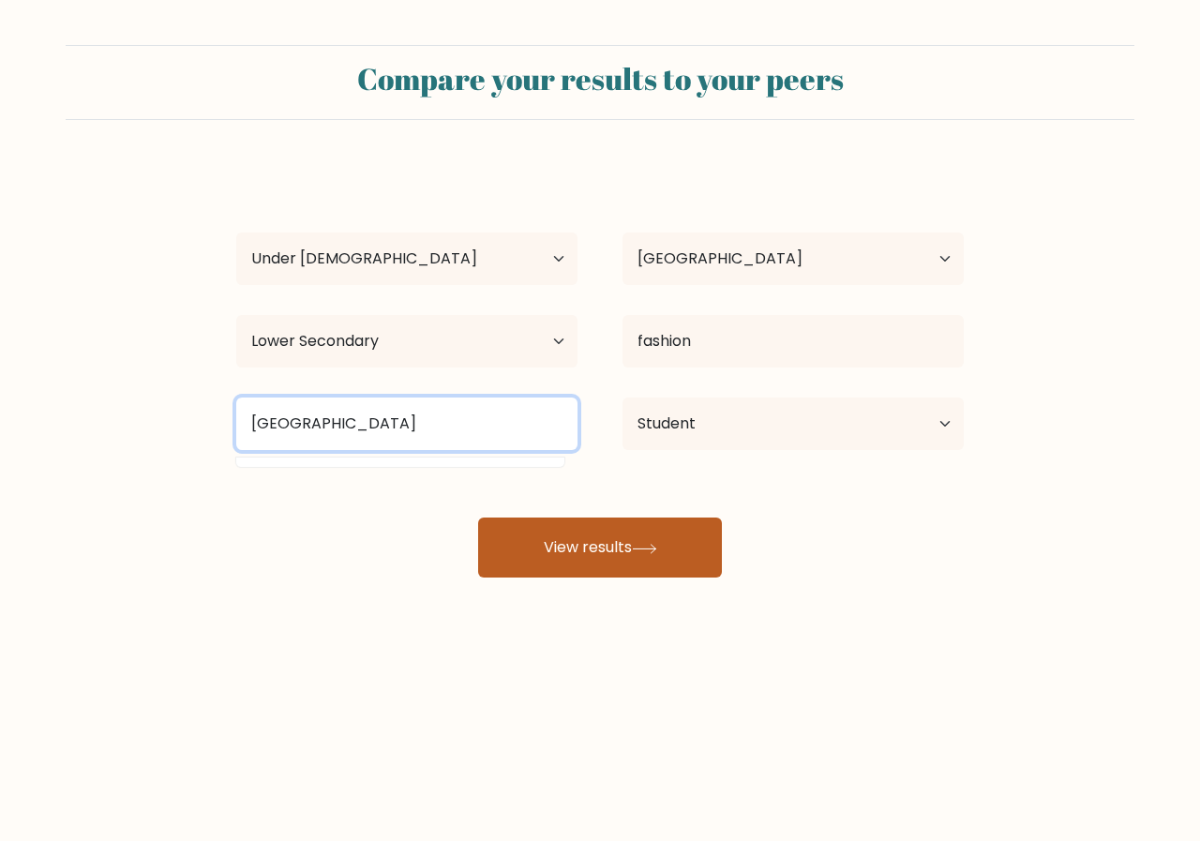
type input "bischoffsheim"
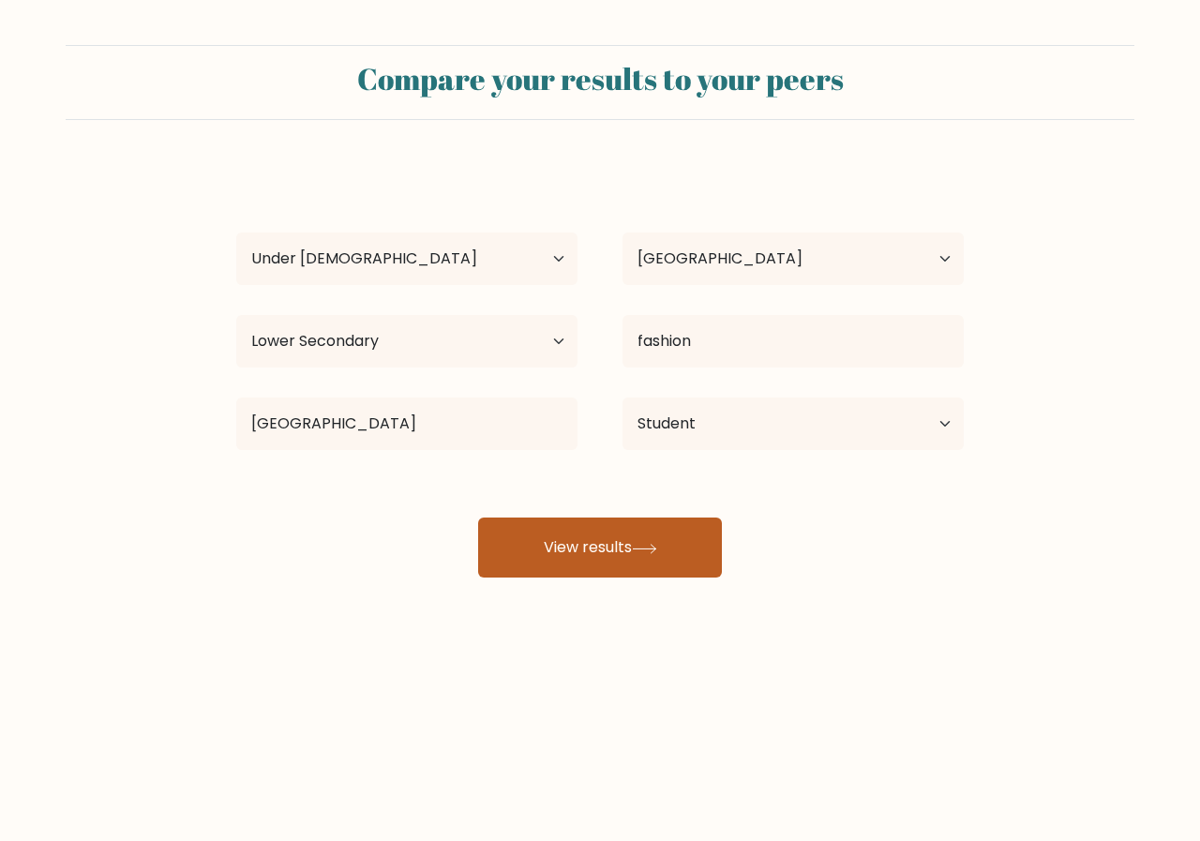
click at [530, 558] on button "View results" at bounding box center [600, 548] width 244 height 60
